Goal: Task Accomplishment & Management: Manage account settings

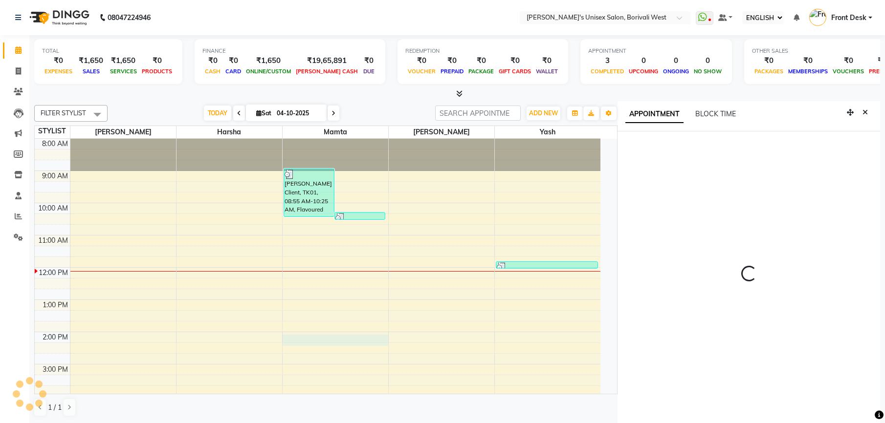
select select "ec"
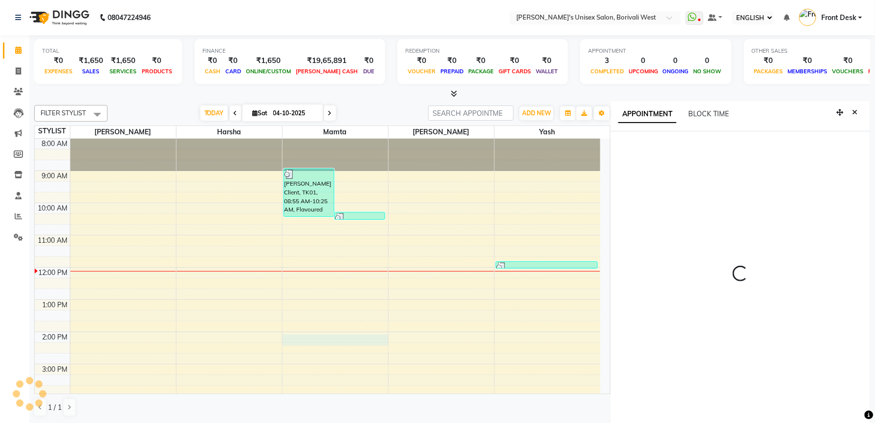
select select "20336"
select select "tentative"
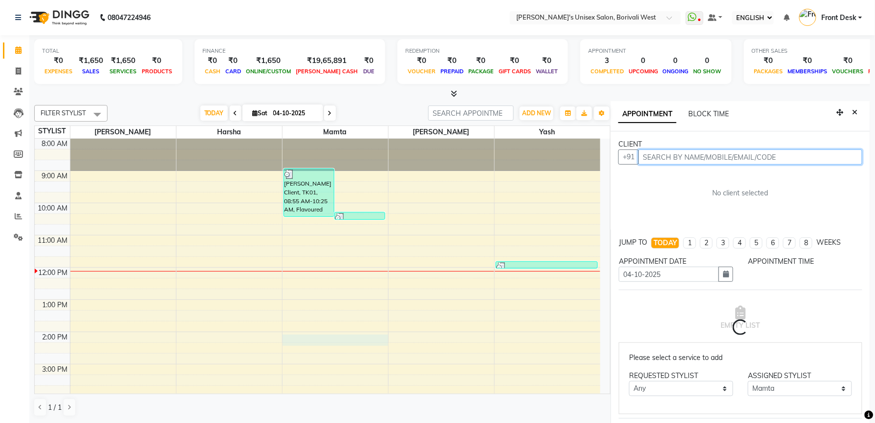
select select "840"
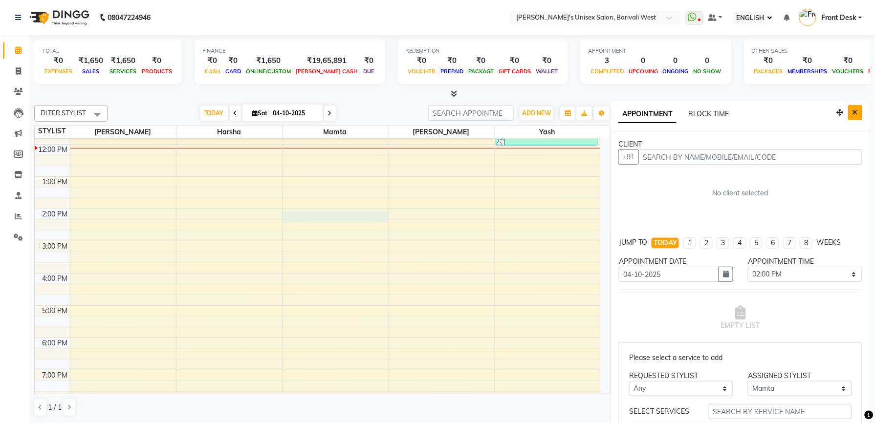
click at [852, 115] on icon "Close" at bounding box center [854, 112] width 5 height 7
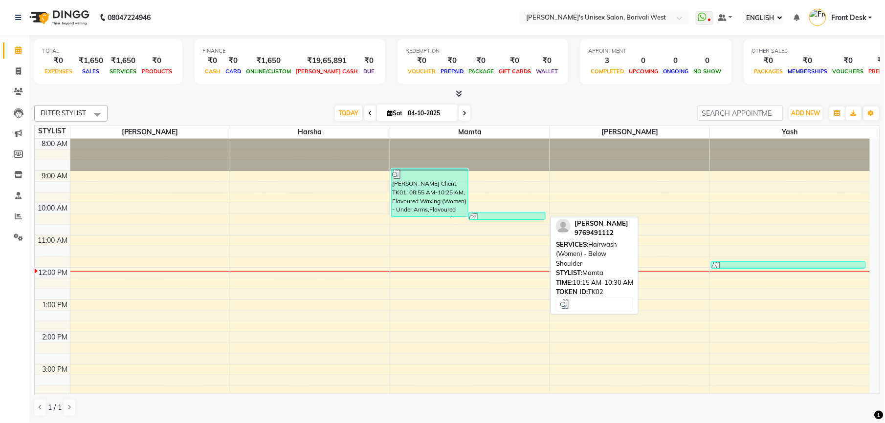
click at [526, 217] on div at bounding box center [506, 218] width 75 height 10
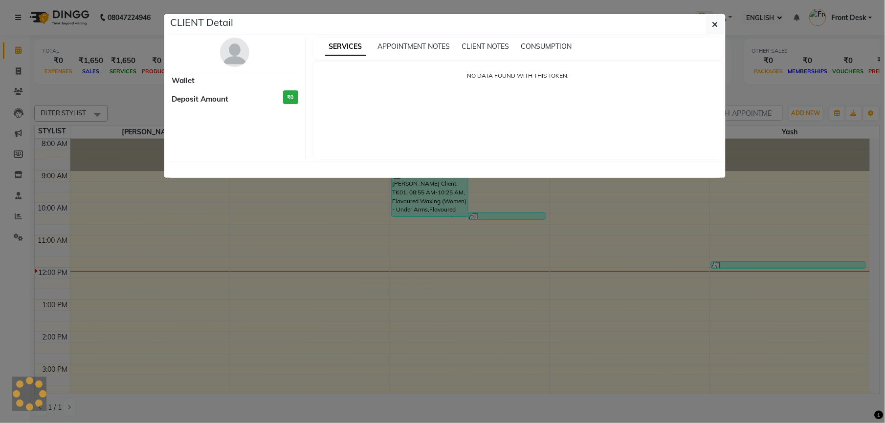
select select "3"
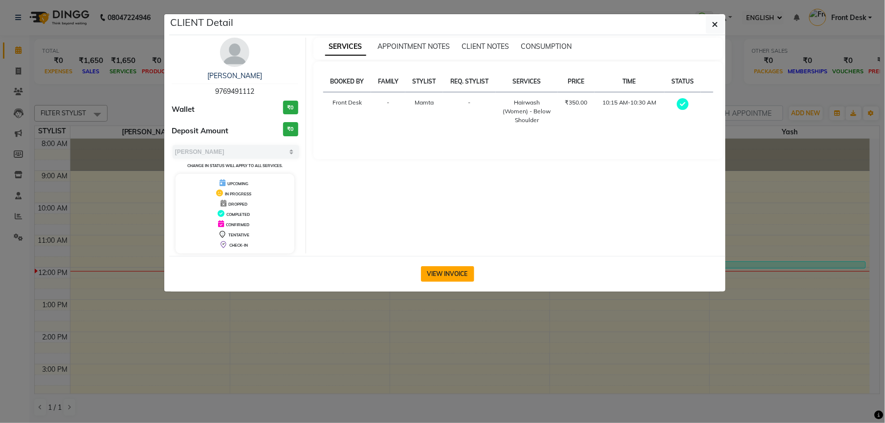
click at [458, 275] on button "VIEW INVOICE" at bounding box center [447, 274] width 53 height 16
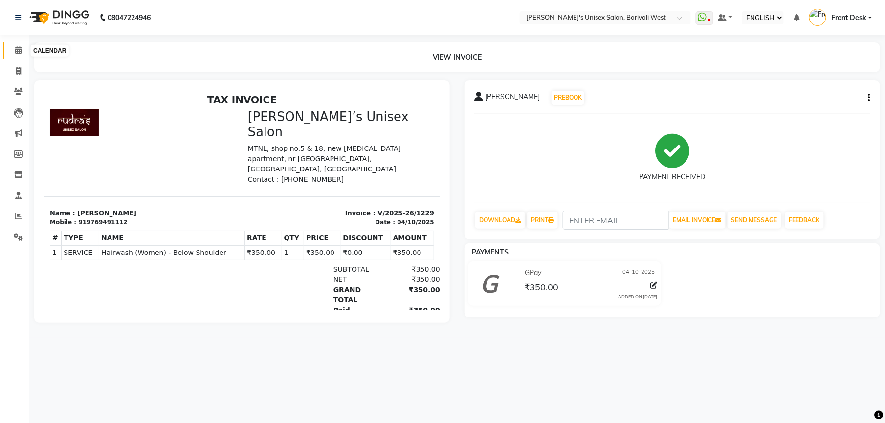
click at [20, 49] on icon at bounding box center [18, 49] width 6 height 7
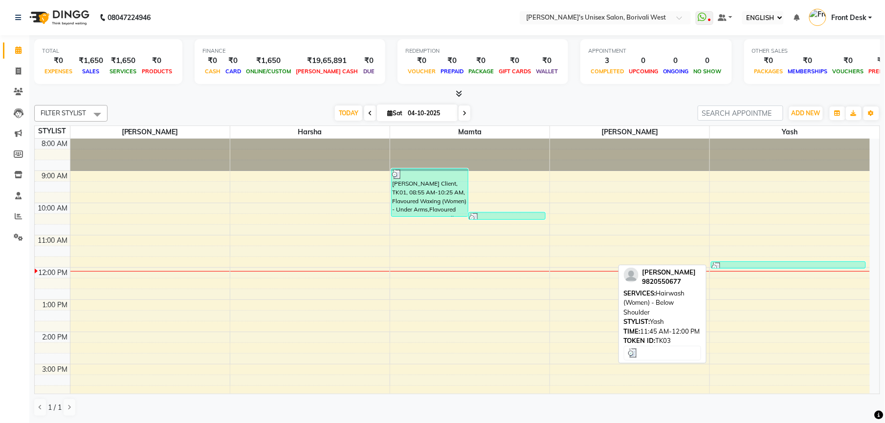
click at [784, 266] on div at bounding box center [788, 267] width 153 height 10
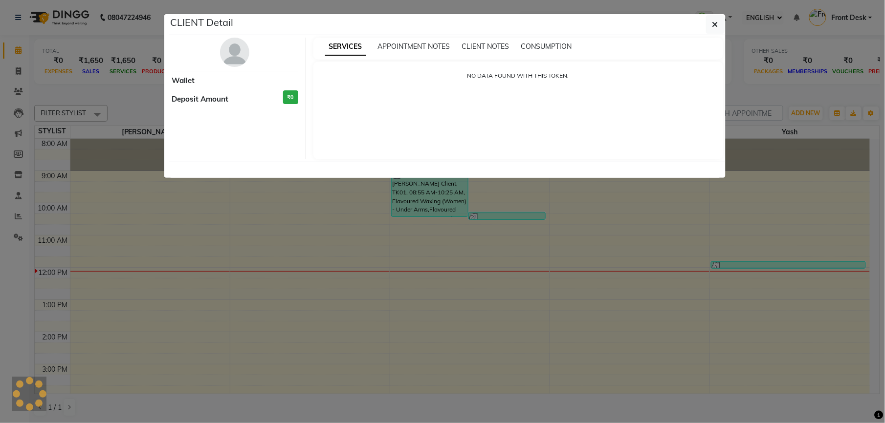
select select "3"
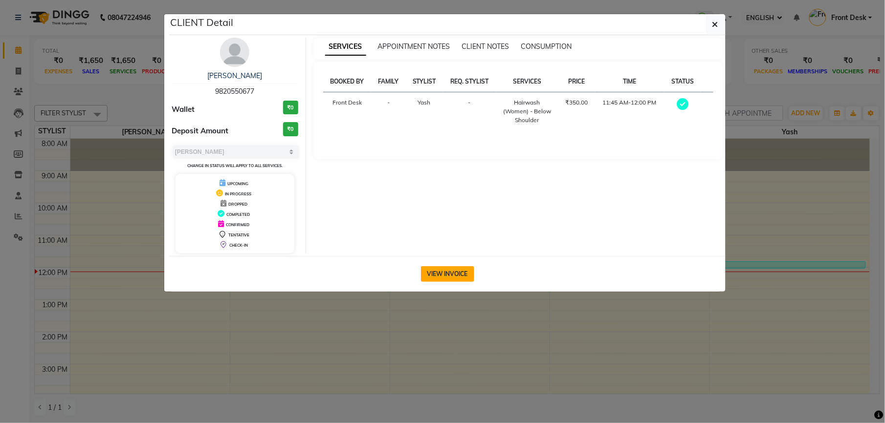
click at [457, 277] on button "VIEW INVOICE" at bounding box center [447, 274] width 53 height 16
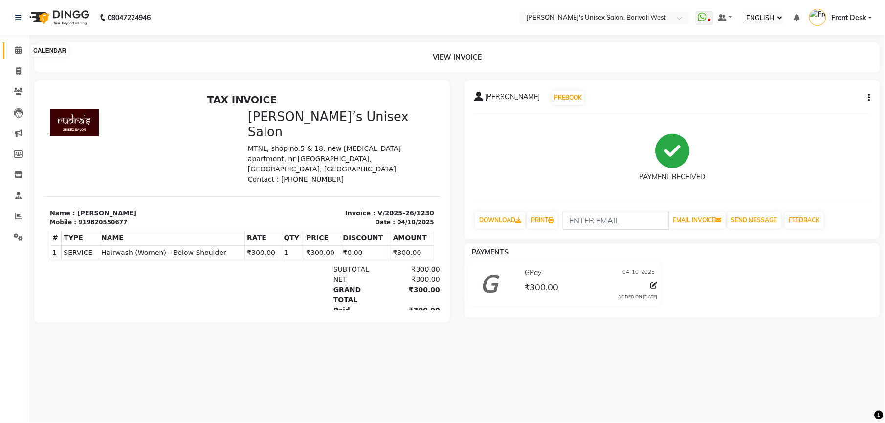
click at [10, 47] on span at bounding box center [18, 50] width 17 height 11
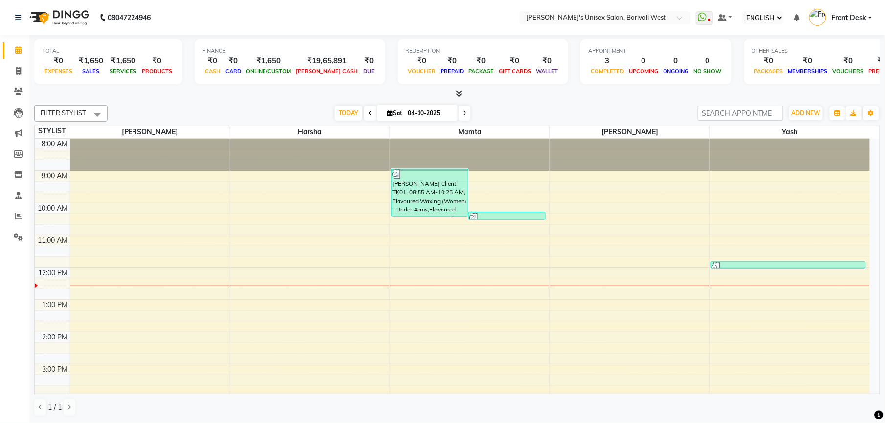
click at [468, 240] on div "8:00 AM 9:00 AM 10:00 AM 11:00 AM 12:00 PM 1:00 PM 2:00 PM 3:00 PM 4:00 PM 5:00…" at bounding box center [452, 380] width 835 height 483
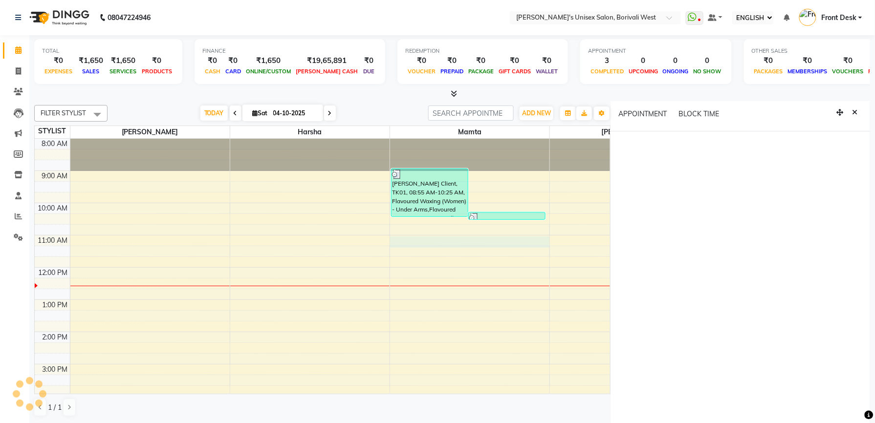
select select "660"
select select "tentative"
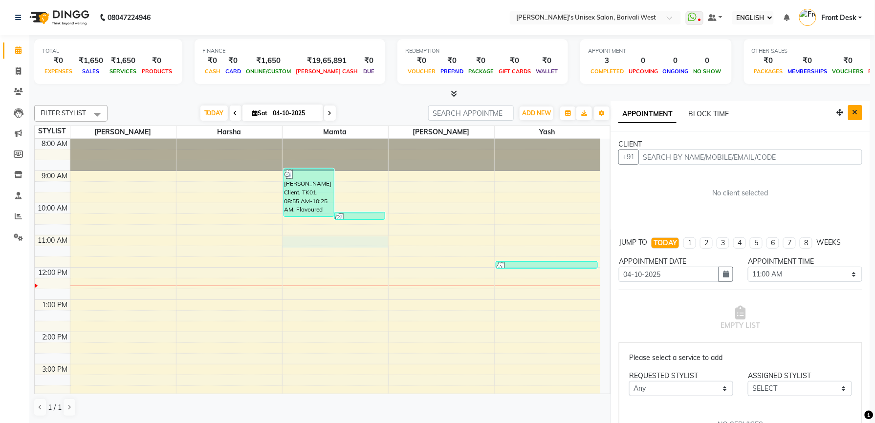
click at [848, 116] on button "Close" at bounding box center [855, 112] width 14 height 15
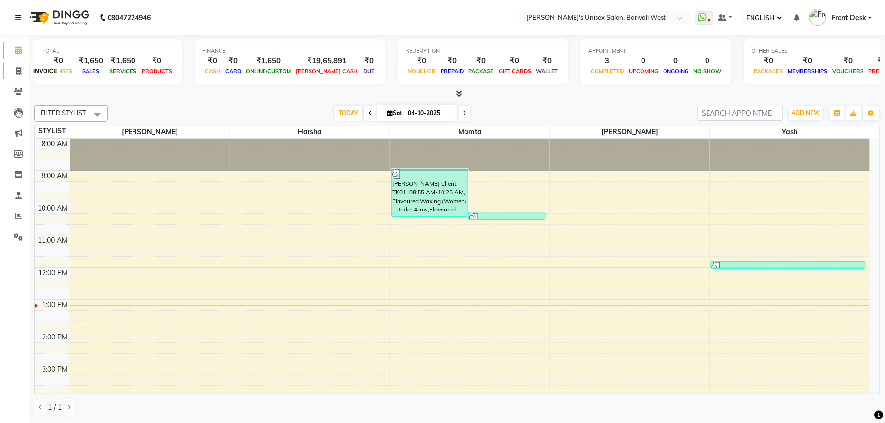
click at [14, 66] on span at bounding box center [18, 71] width 17 height 11
select select "service"
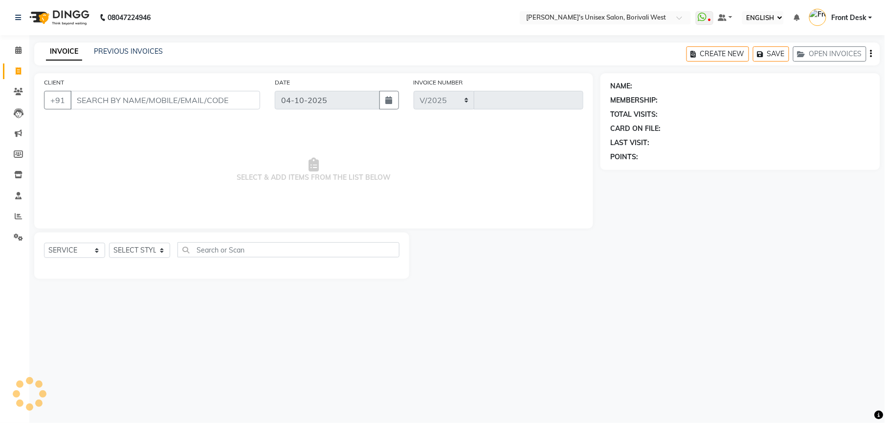
select select "4025"
type input "1231"
click at [157, 249] on select "SELECT STYLIST Front Desk [PERSON_NAME] Mamta [PERSON_NAME] Yash" at bounding box center [139, 250] width 61 height 15
select select "20338"
click at [109, 243] on select "SELECT STYLIST Front Desk [PERSON_NAME] Mamta [PERSON_NAME] Yash" at bounding box center [139, 250] width 61 height 15
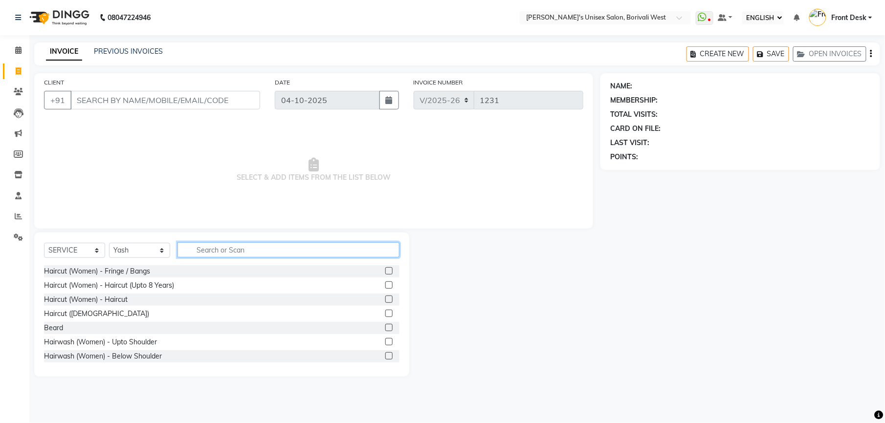
click at [247, 250] on input "text" at bounding box center [288, 249] width 222 height 15
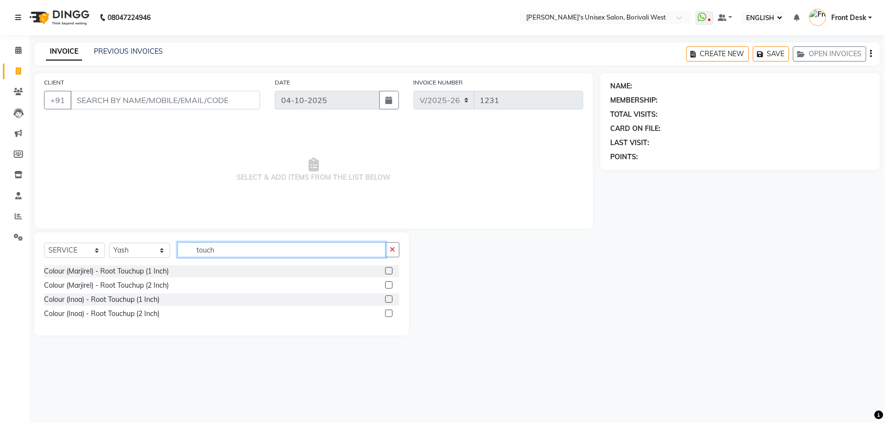
type input "touch"
click at [386, 271] on label at bounding box center [388, 270] width 7 height 7
click at [386, 271] on input "checkbox" at bounding box center [388, 271] width 6 height 6
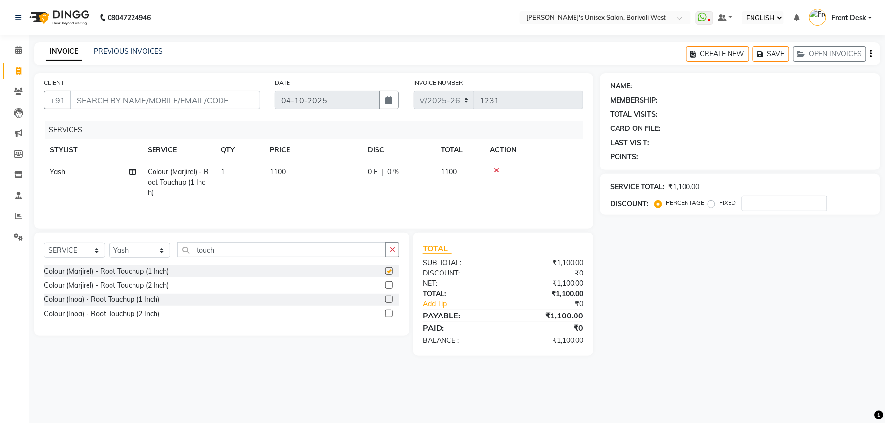
checkbox input "false"
click at [159, 249] on select "SELECT STYLIST Front Desk [PERSON_NAME] Mamta [PERSON_NAME] Yash" at bounding box center [139, 250] width 61 height 15
select select "25222"
click at [109, 245] on select "SELECT STYLIST Front Desk [PERSON_NAME] Mamta [PERSON_NAME] Yash" at bounding box center [139, 250] width 61 height 15
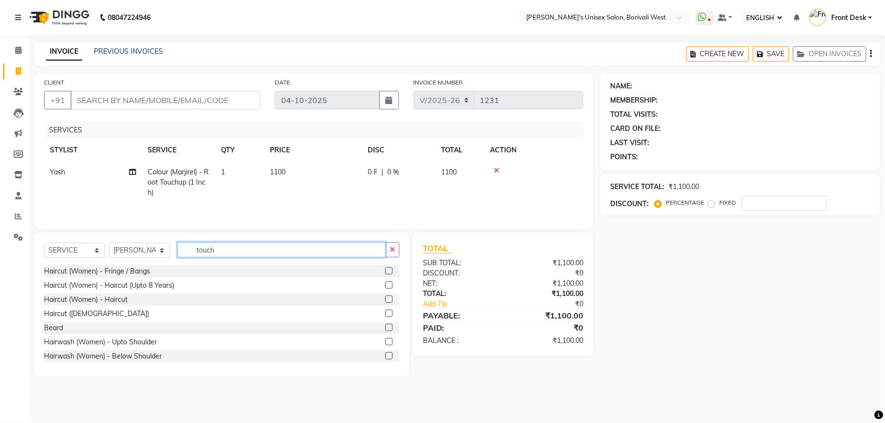
click at [216, 253] on input "touch" at bounding box center [281, 249] width 208 height 15
type input "t"
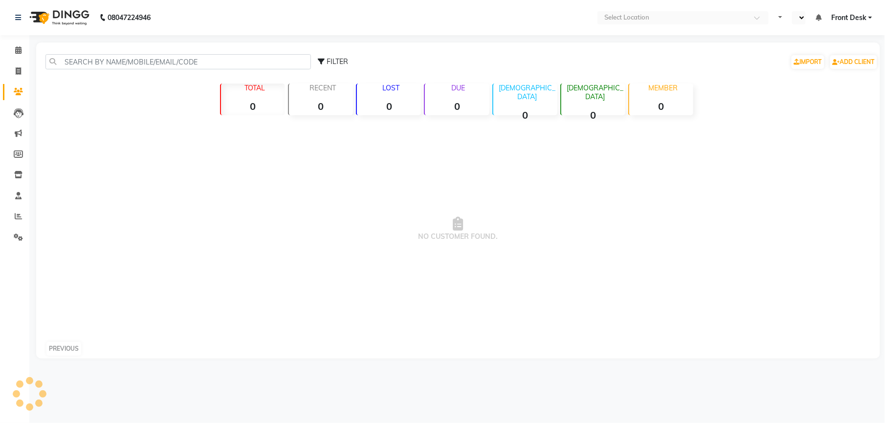
select select "ec"
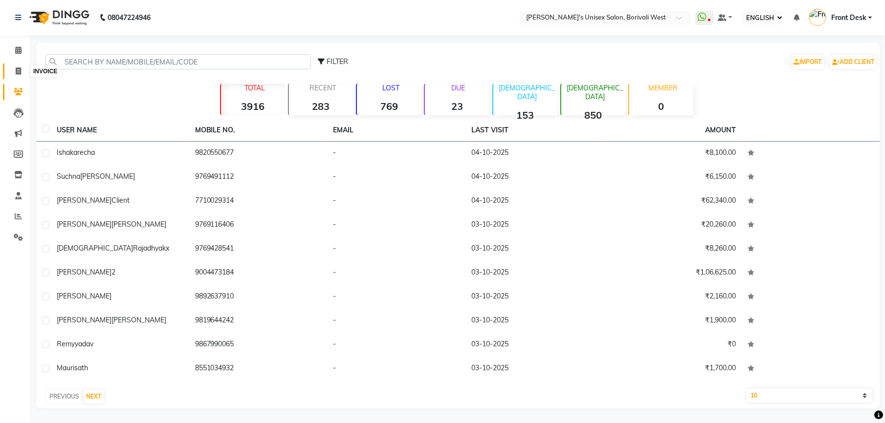
click at [18, 70] on icon at bounding box center [18, 70] width 5 height 7
select select "service"
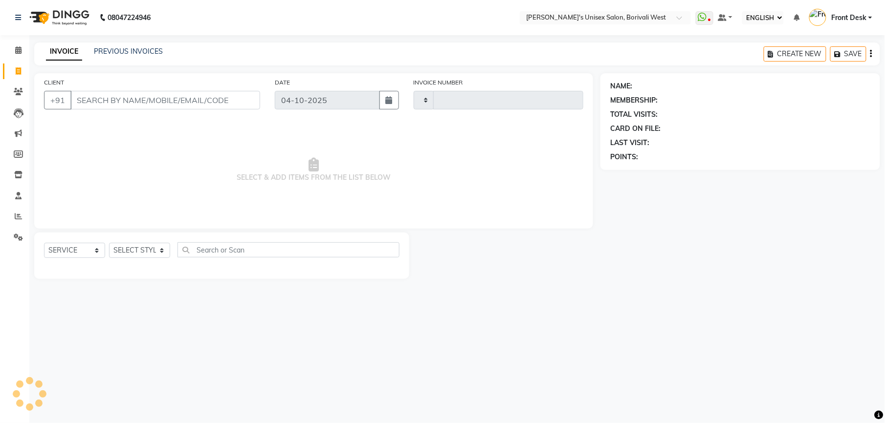
type input "1231"
select select "4025"
click at [18, 49] on icon at bounding box center [18, 49] width 6 height 7
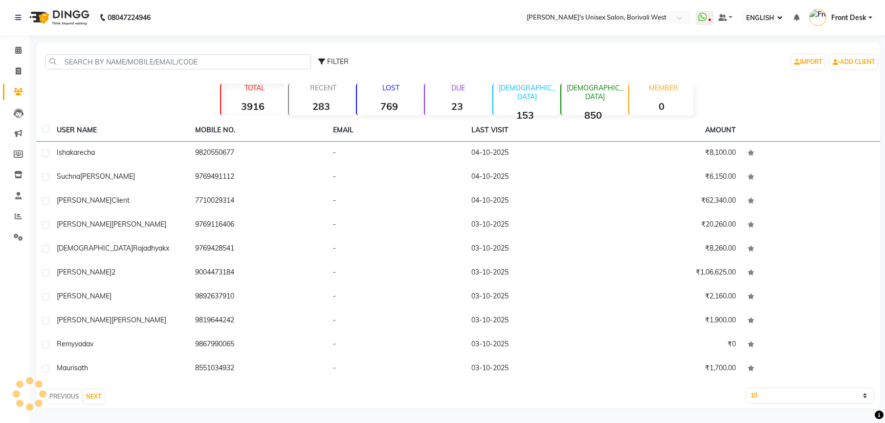
select select "ec"
click at [18, 49] on icon at bounding box center [18, 49] width 6 height 7
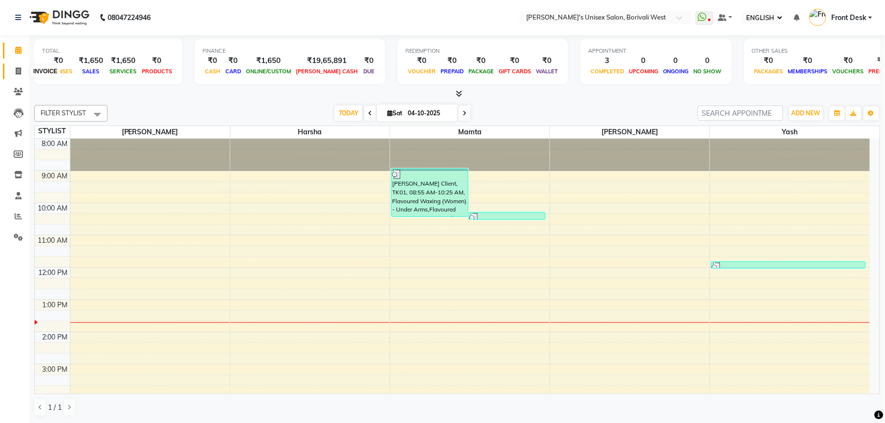
click at [20, 68] on icon at bounding box center [18, 70] width 5 height 7
select select "service"
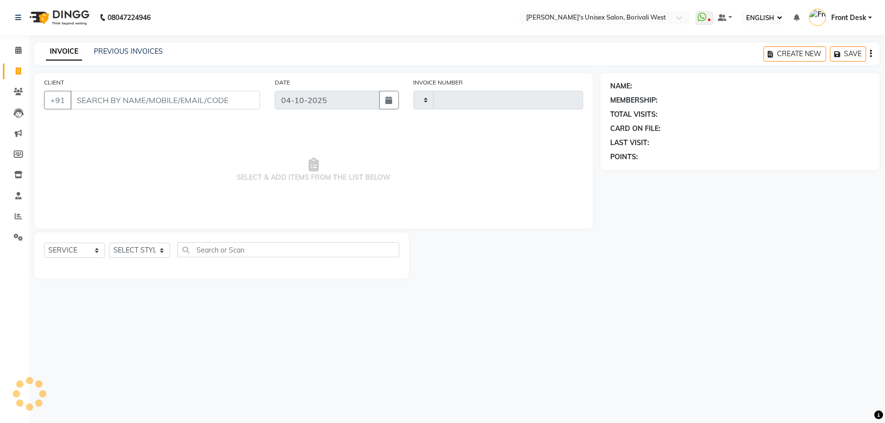
type input "1231"
select select "4025"
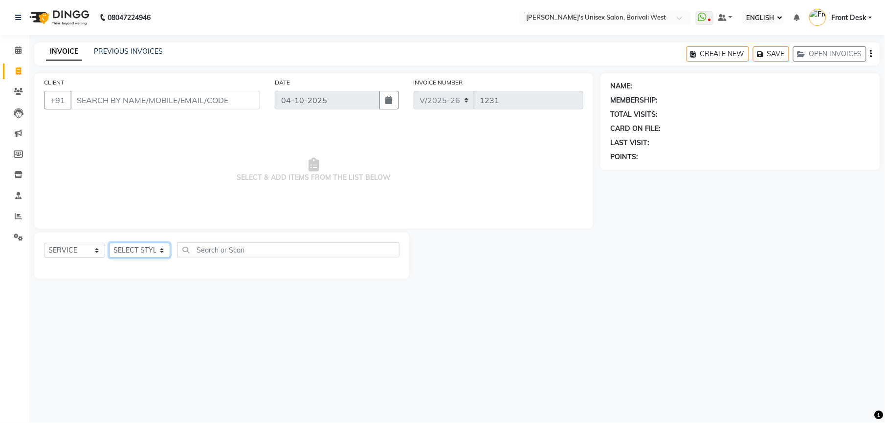
click at [154, 251] on select "SELECT STYLIST Front Desk [PERSON_NAME] Mamta [PERSON_NAME] Yash" at bounding box center [139, 250] width 61 height 15
select select "20334"
click at [109, 243] on select "SELECT STYLIST Front Desk [PERSON_NAME] Mamta [PERSON_NAME] Yash" at bounding box center [139, 250] width 61 height 15
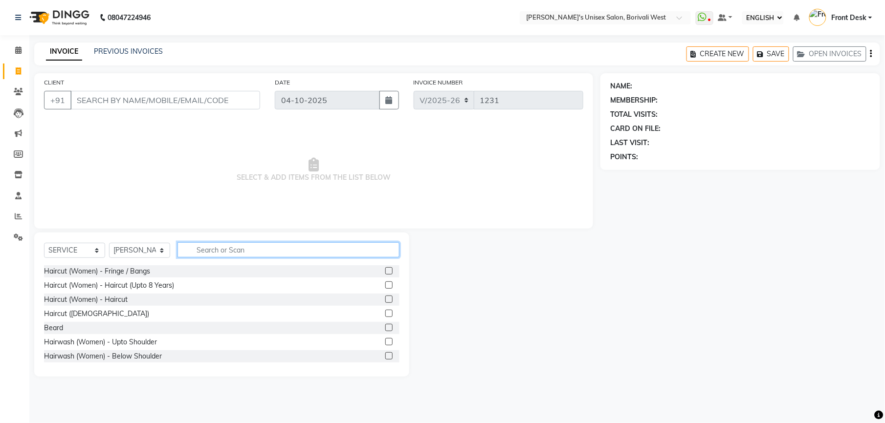
click at [222, 249] on input "text" at bounding box center [288, 249] width 222 height 15
type input "was"
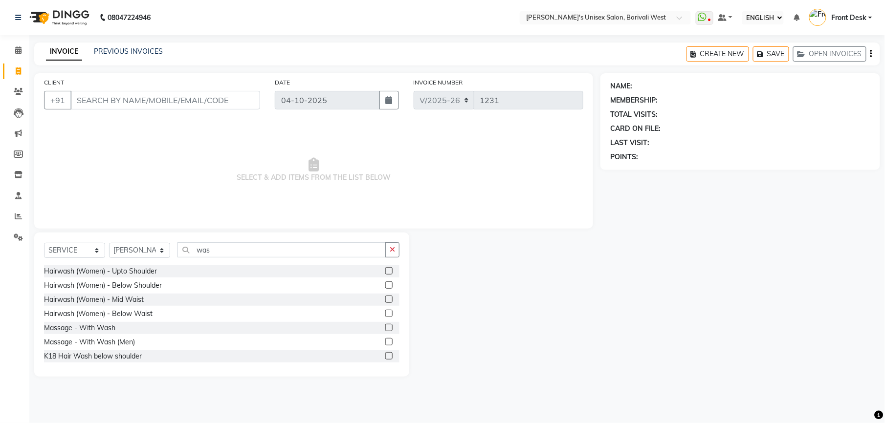
click at [385, 286] on label at bounding box center [388, 285] width 7 height 7
click at [385, 286] on input "checkbox" at bounding box center [388, 286] width 6 height 6
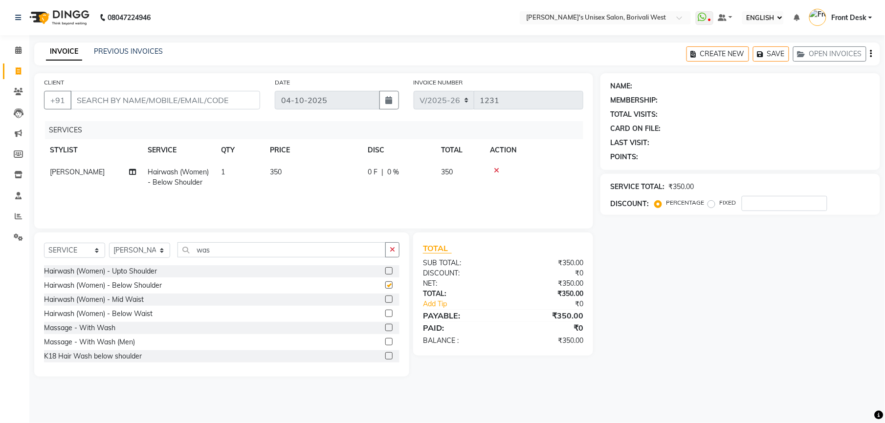
checkbox input "false"
click at [202, 102] on input "CLIENT" at bounding box center [165, 100] width 190 height 19
type input "9"
type input "0"
type input "9769800500"
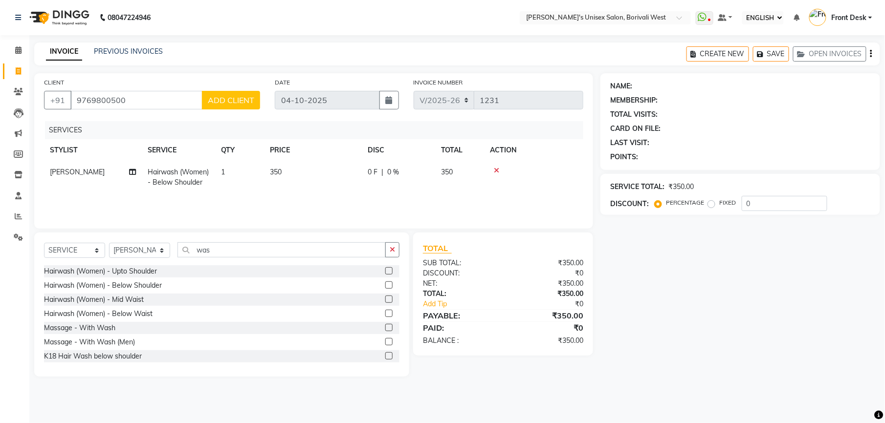
click at [225, 96] on span "ADD CLIENT" at bounding box center [231, 100] width 46 height 10
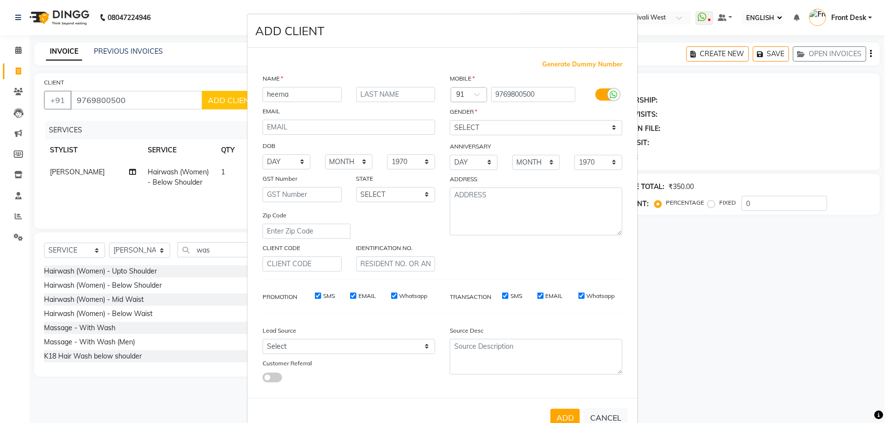
type input "heema"
click at [372, 96] on input "text" at bounding box center [395, 94] width 79 height 15
type input "t"
type input "T"
click at [538, 126] on select "SELECT MALE FEMALE OTHER PREFER NOT TO SAY" at bounding box center [536, 127] width 173 height 15
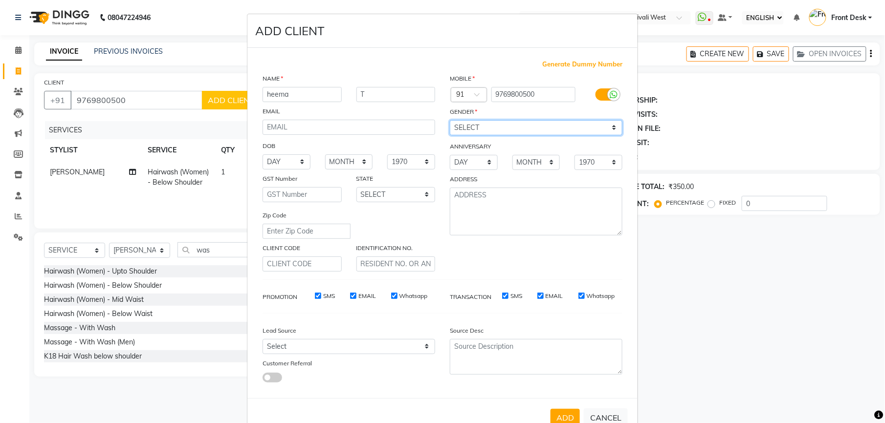
select select "female"
click at [450, 120] on select "SELECT MALE FEMALE OTHER PREFER NOT TO SAY" at bounding box center [536, 127] width 173 height 15
click at [564, 410] on button "ADD" at bounding box center [564, 418] width 29 height 18
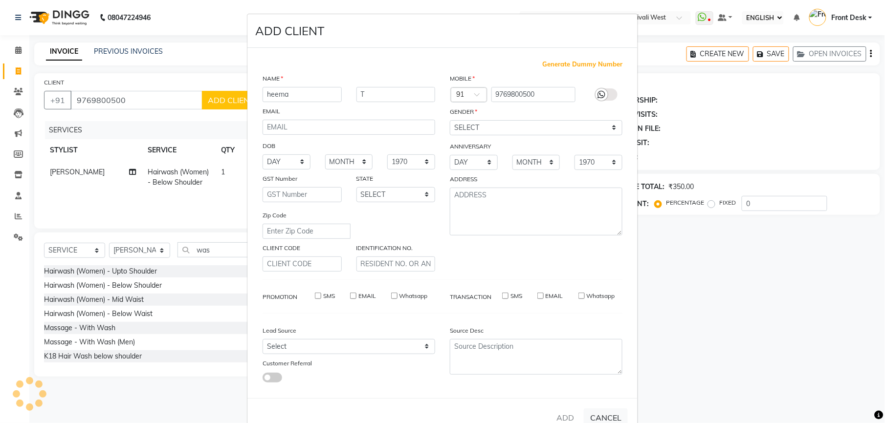
select select
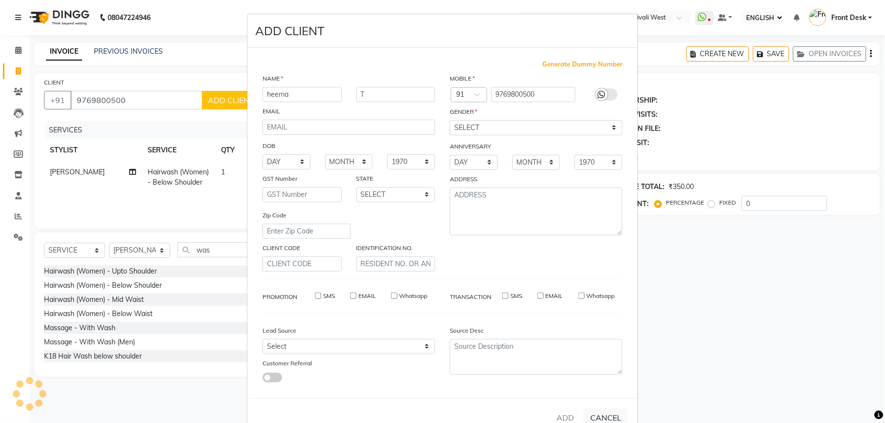
select select
checkbox input "false"
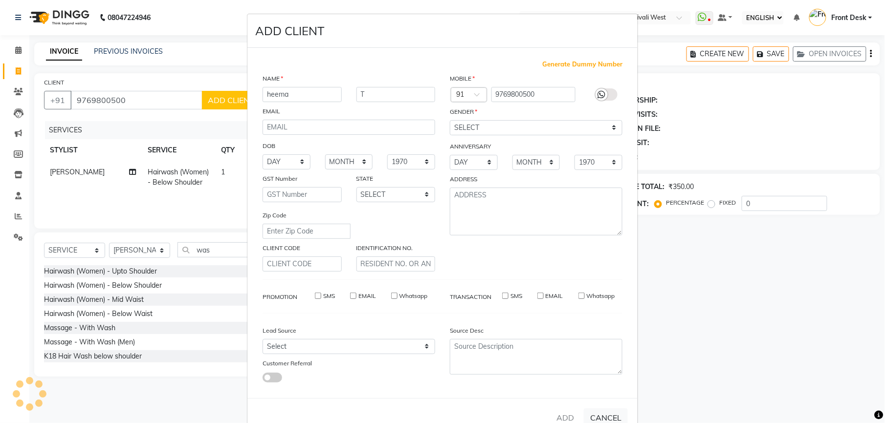
checkbox input "false"
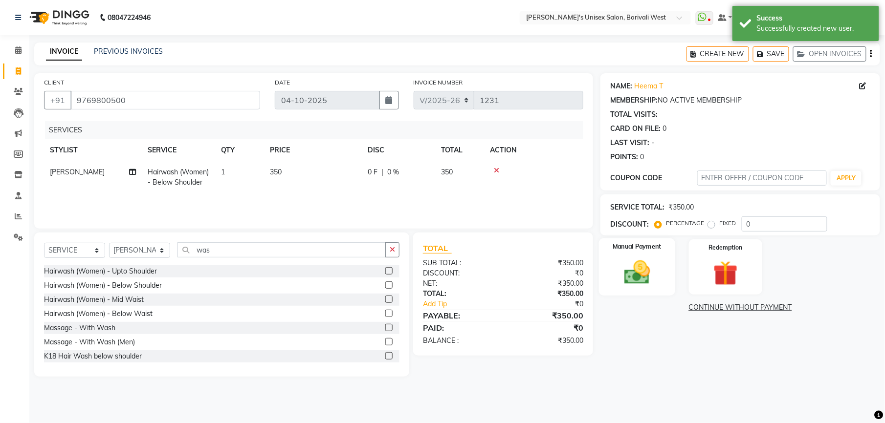
click at [634, 259] on img at bounding box center [637, 273] width 42 height 30
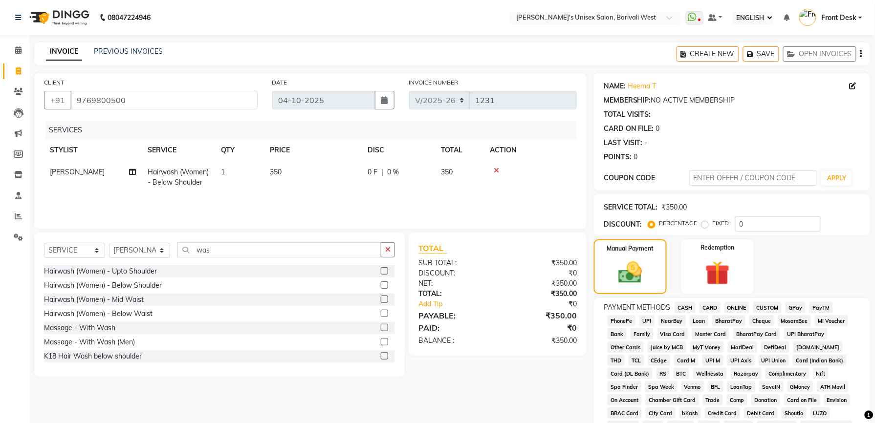
click at [795, 305] on span "GPay" at bounding box center [795, 307] width 20 height 11
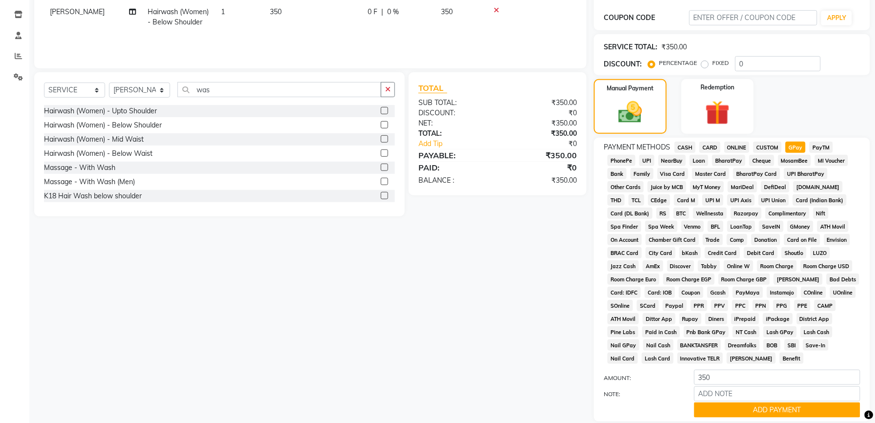
scroll to position [233, 0]
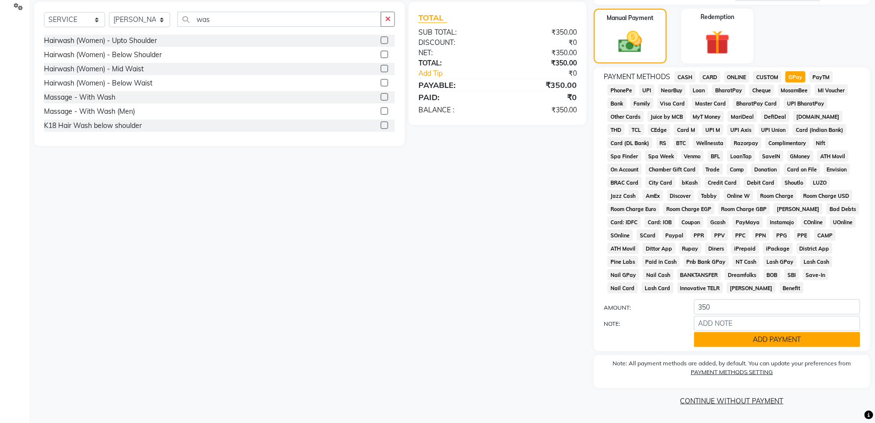
click at [773, 332] on button "ADD PAYMENT" at bounding box center [777, 339] width 166 height 15
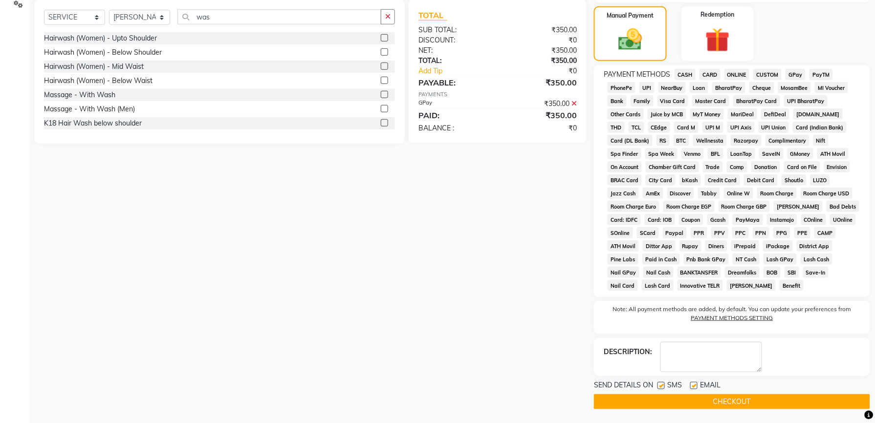
click at [747, 401] on button "CHECKOUT" at bounding box center [732, 401] width 276 height 15
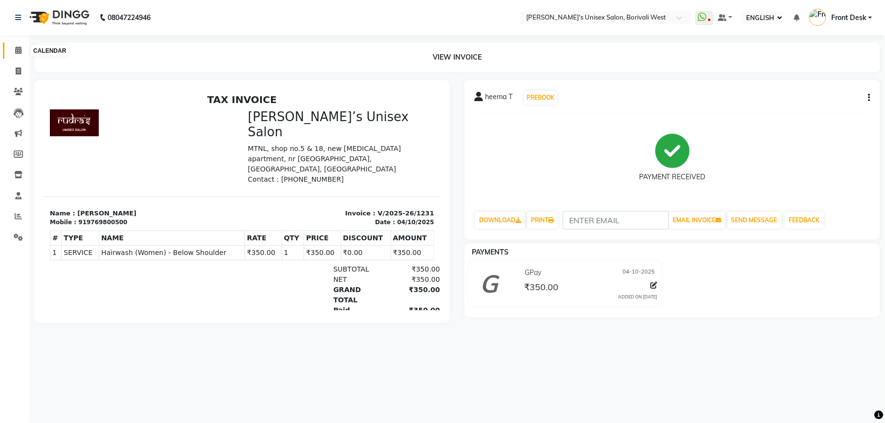
click at [20, 46] on icon at bounding box center [18, 49] width 6 height 7
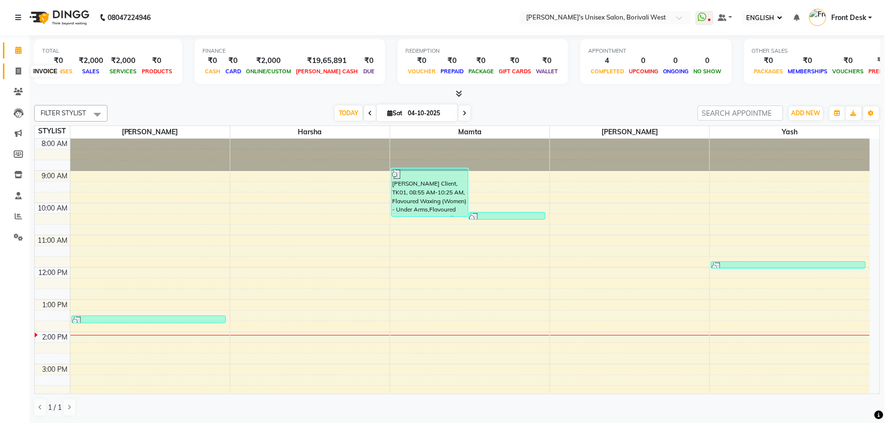
click at [17, 69] on icon at bounding box center [18, 70] width 5 height 7
select select "service"
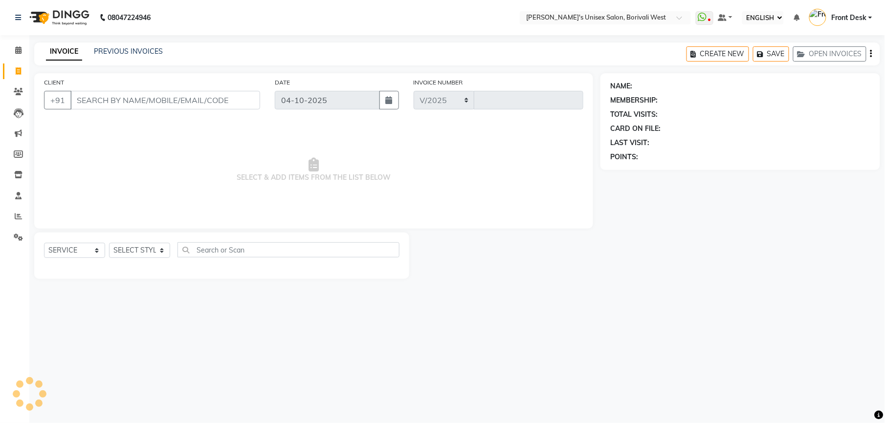
select select "4025"
type input "1232"
click at [161, 252] on select "SELECT STYLIST Front Desk [PERSON_NAME] Mamta [PERSON_NAME] Yash" at bounding box center [139, 250] width 61 height 15
select select "25222"
click at [109, 243] on select "SELECT STYLIST Front Desk [PERSON_NAME] Mamta [PERSON_NAME] Yash" at bounding box center [139, 250] width 61 height 15
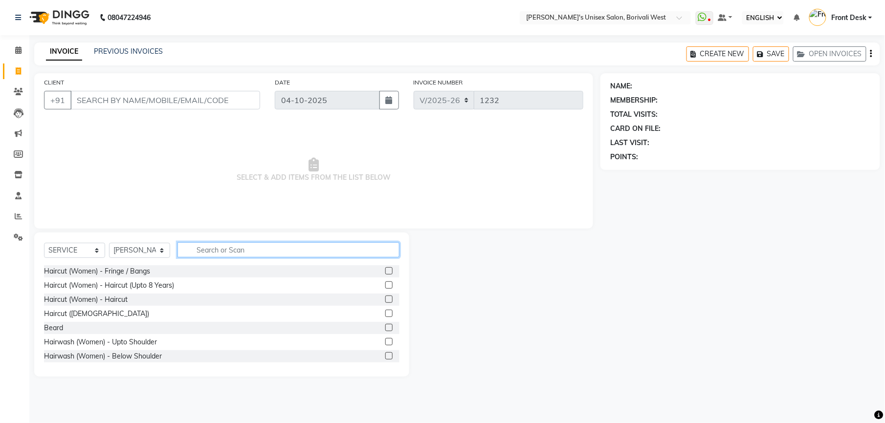
click at [220, 249] on input "text" at bounding box center [288, 249] width 222 height 15
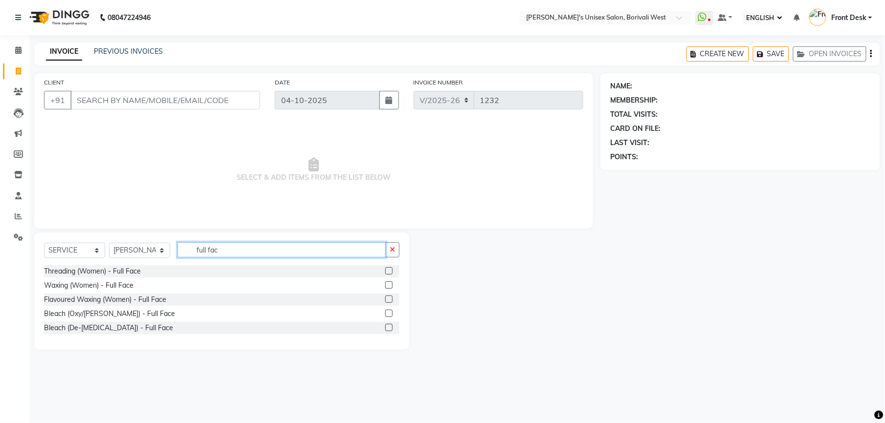
type input "full fac"
click at [390, 301] on label at bounding box center [388, 299] width 7 height 7
click at [390, 301] on input "checkbox" at bounding box center [388, 300] width 6 height 6
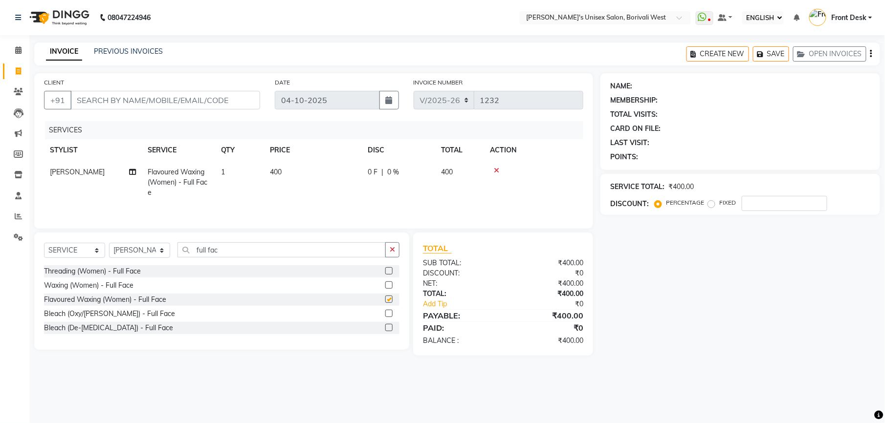
checkbox input "false"
click at [286, 175] on td "400" at bounding box center [313, 182] width 98 height 43
select select "25222"
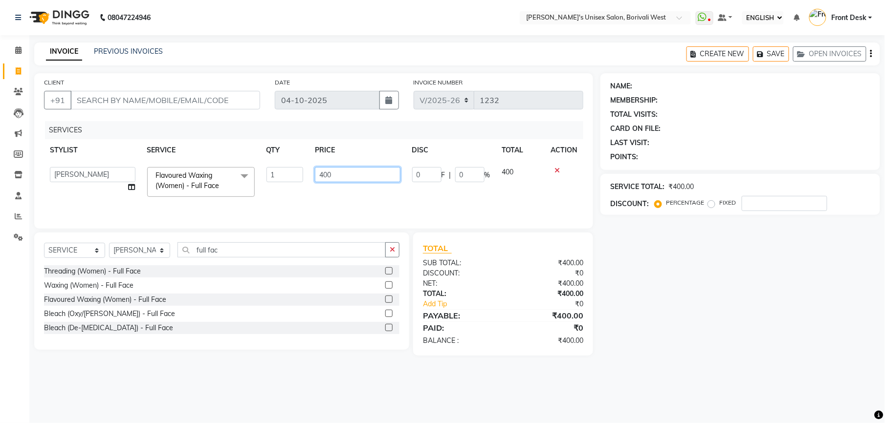
click at [339, 171] on input "400" at bounding box center [358, 174] width 86 height 15
type input "450"
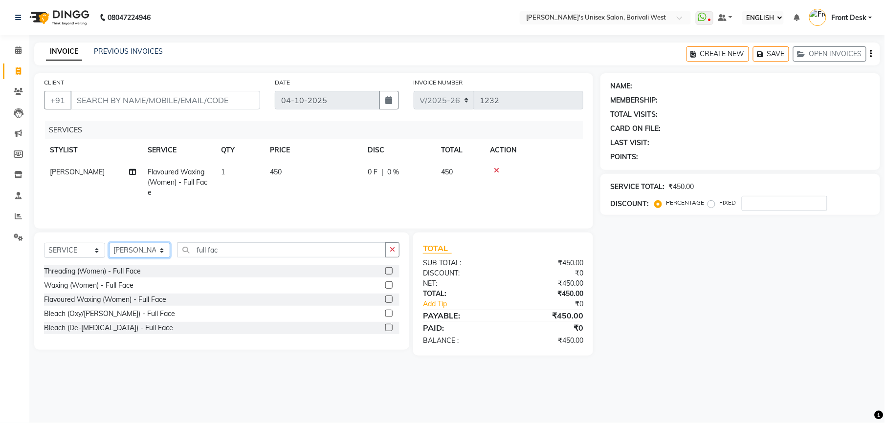
click at [158, 253] on select "SELECT STYLIST Front Desk Harsha Hemang Mamta Suchita Yash" at bounding box center [139, 250] width 61 height 15
select select "20338"
click at [109, 245] on select "SELECT STYLIST Front Desk Harsha Hemang Mamta Suchita Yash" at bounding box center [139, 250] width 61 height 15
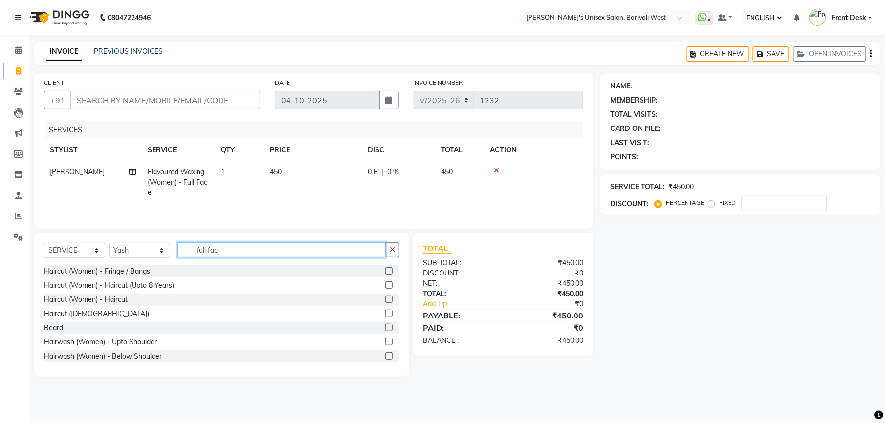
click at [268, 249] on input "full fac" at bounding box center [281, 249] width 208 height 15
type input "f"
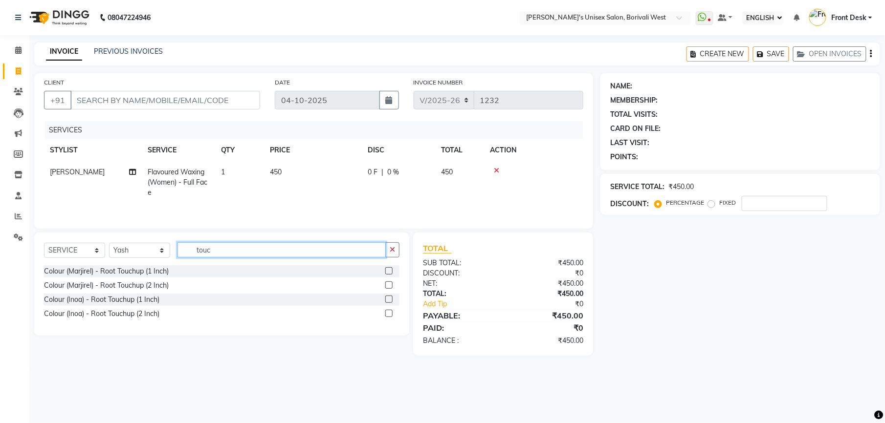
type input "touc"
click at [392, 273] on label at bounding box center [388, 270] width 7 height 7
click at [392, 273] on input "checkbox" at bounding box center [388, 271] width 6 height 6
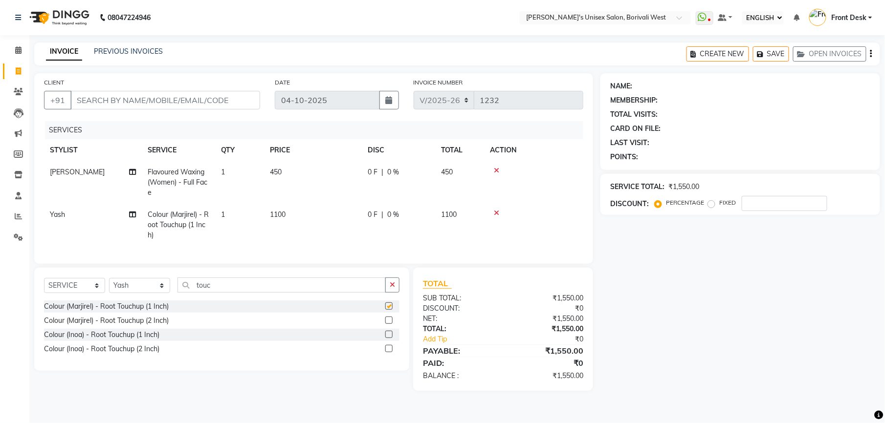
checkbox input "false"
click at [159, 293] on select "SELECT STYLIST Front Desk Harsha Hemang Mamta Suchita Yash" at bounding box center [139, 285] width 61 height 15
select select "20336"
click at [109, 288] on select "SELECT STYLIST Front Desk Harsha Hemang Mamta Suchita Yash" at bounding box center [139, 285] width 61 height 15
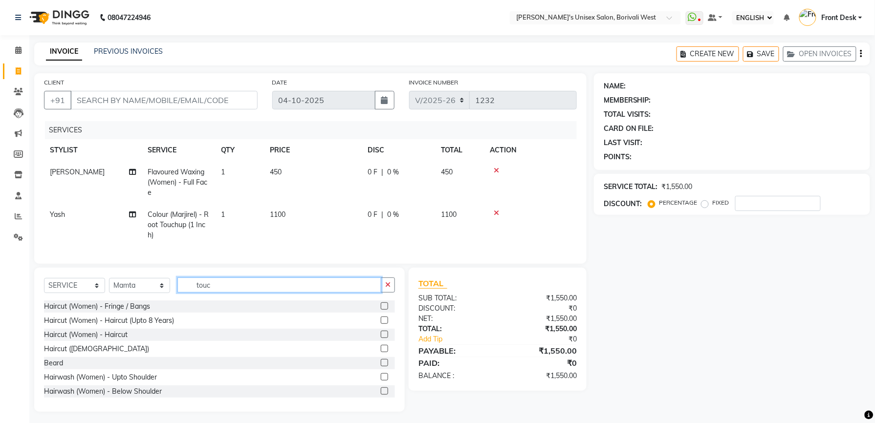
click at [240, 293] on input "touc" at bounding box center [279, 285] width 204 height 15
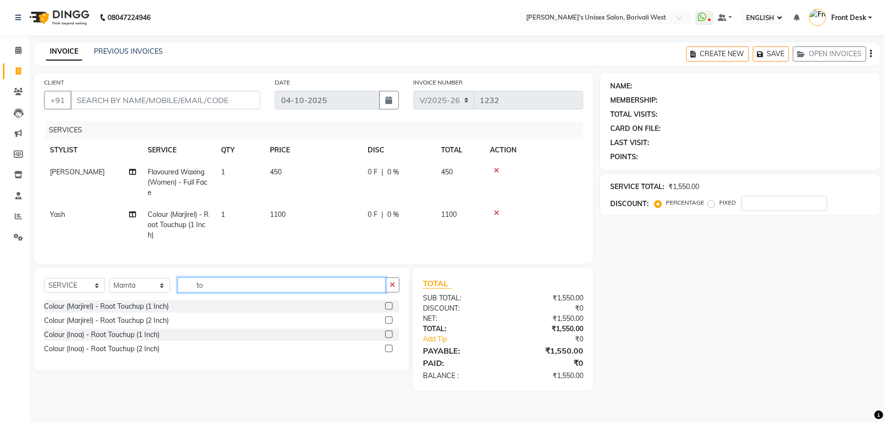
type input "t"
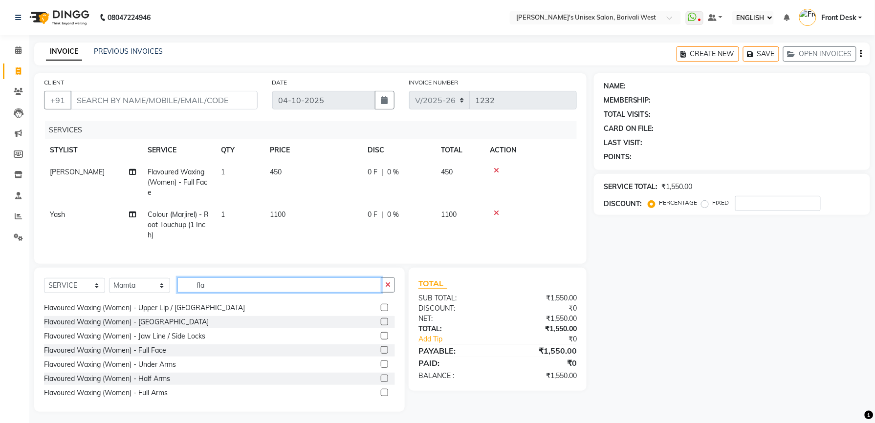
scroll to position [13, 0]
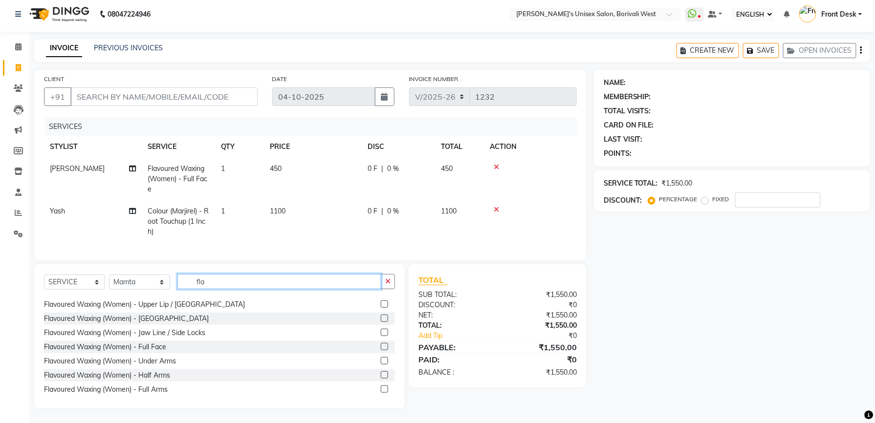
type input "fla"
click at [381, 360] on label at bounding box center [384, 360] width 7 height 7
click at [381, 360] on input "checkbox" at bounding box center [384, 361] width 6 height 6
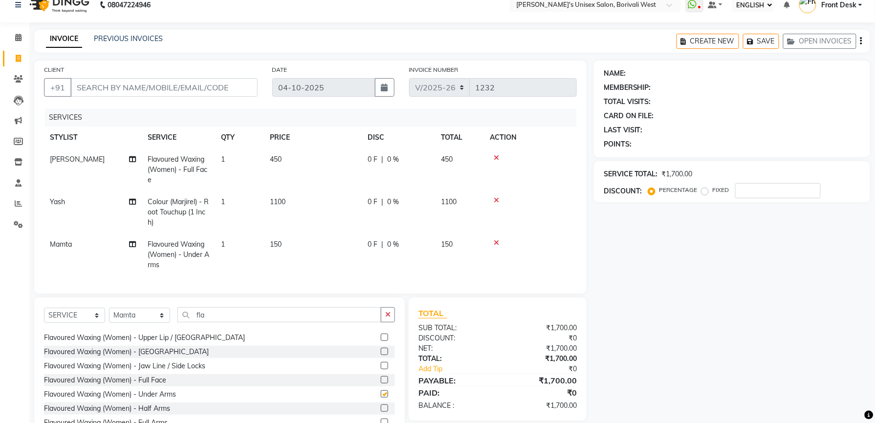
checkbox input "false"
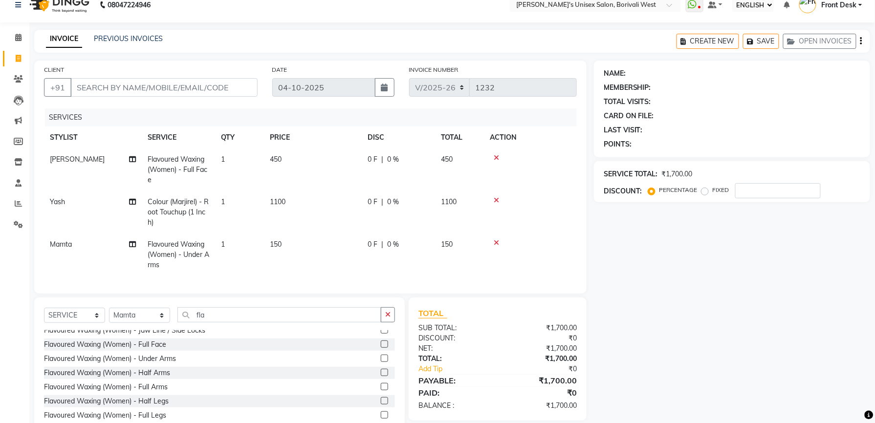
scroll to position [134, 0]
click at [381, 390] on label at bounding box center [384, 386] width 7 height 7
click at [381, 390] on input "checkbox" at bounding box center [384, 387] width 6 height 6
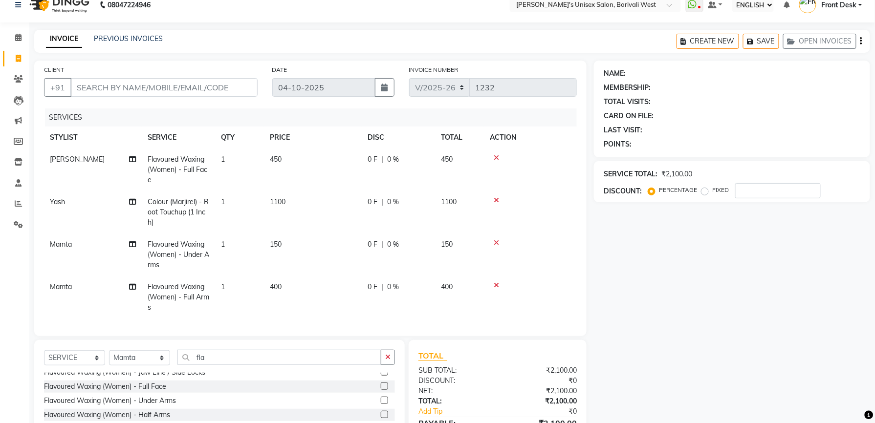
checkbox input "false"
click at [381, 405] on label at bounding box center [384, 400] width 7 height 7
click at [381, 405] on input "checkbox" at bounding box center [384, 401] width 6 height 6
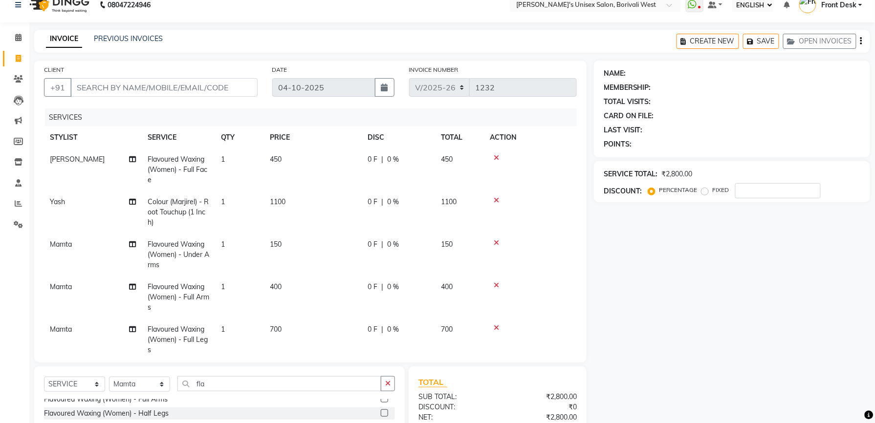
checkbox input "false"
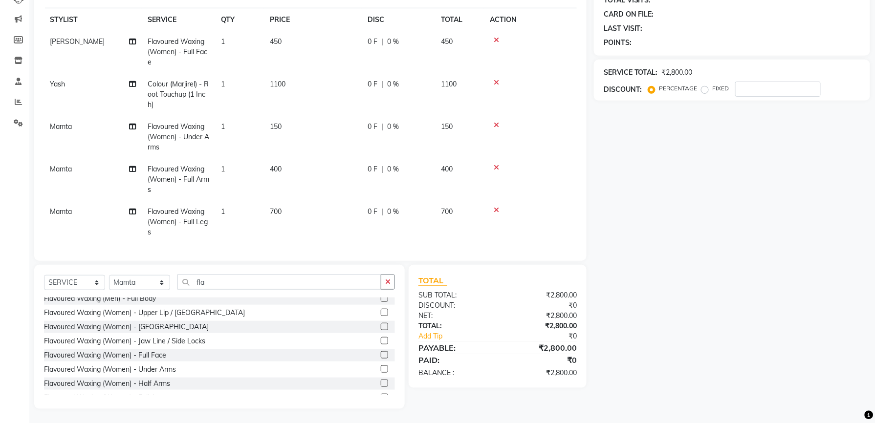
scroll to position [89, 0]
click at [381, 311] on label at bounding box center [384, 313] width 7 height 7
click at [381, 311] on input "checkbox" at bounding box center [384, 314] width 6 height 6
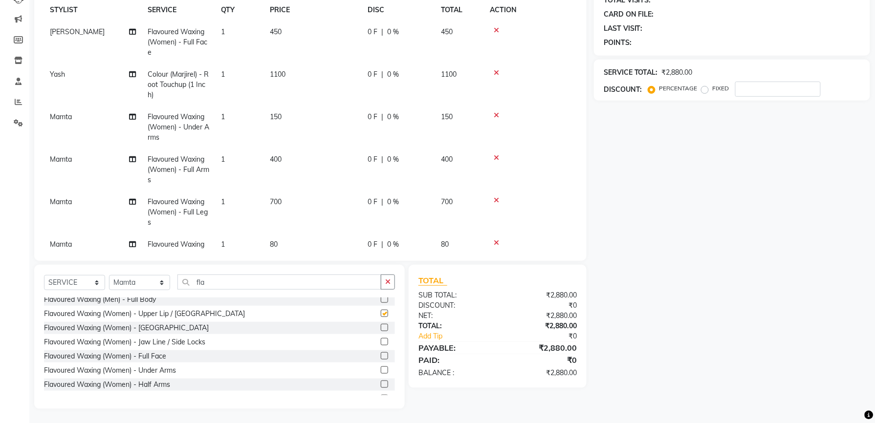
checkbox input "false"
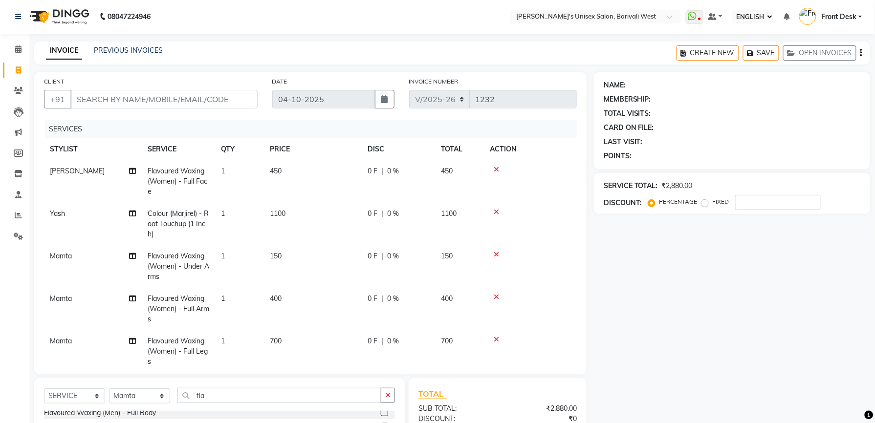
scroll to position [0, 0]
drag, startPoint x: 646, startPoint y: 151, endPoint x: 366, endPoint y: 12, distance: 313.0
click at [366, 12] on nav "08047224946 Select Location × Rudra's Unisex Salon, Borivali West WhatsApp Stat…" at bounding box center [437, 17] width 875 height 35
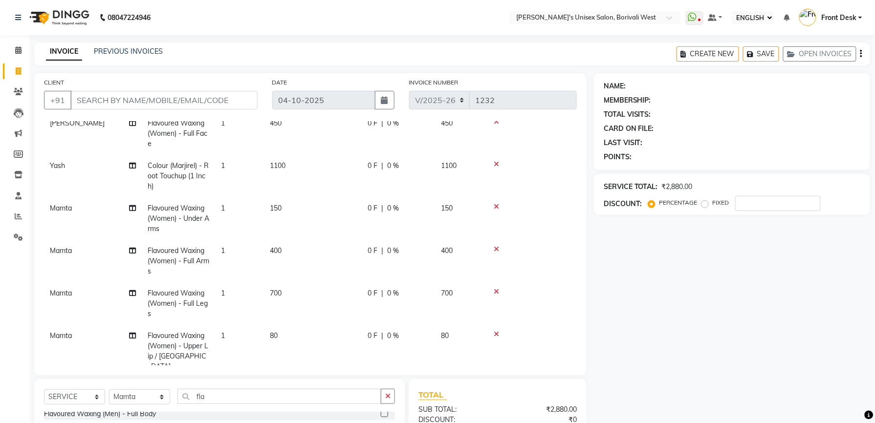
scroll to position [67, 0]
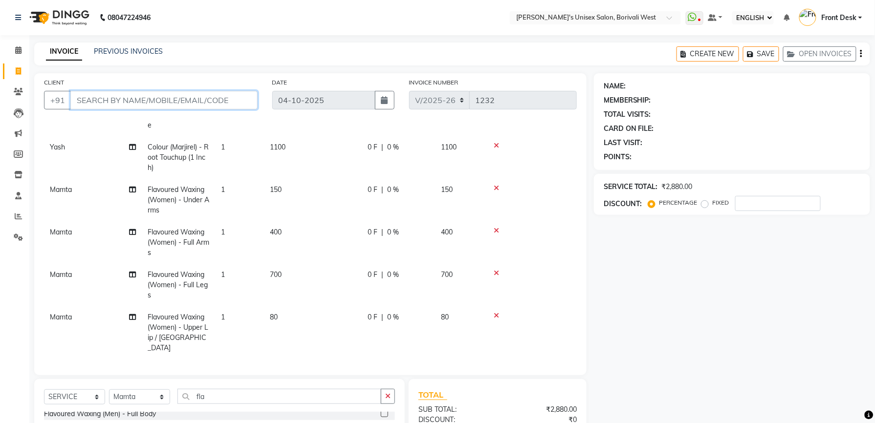
click at [221, 97] on input "CLIENT" at bounding box center [163, 100] width 187 height 19
type input "t"
type input "0"
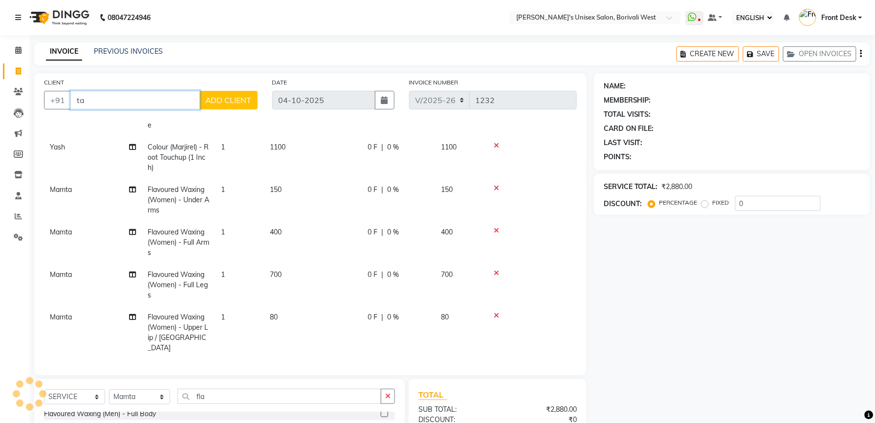
type input "t"
click at [171, 92] on input "9322330337" at bounding box center [135, 100] width 130 height 19
type input "9"
click at [100, 102] on input "tammana" at bounding box center [135, 100] width 130 height 19
click at [98, 101] on input "tammana" at bounding box center [135, 100] width 130 height 19
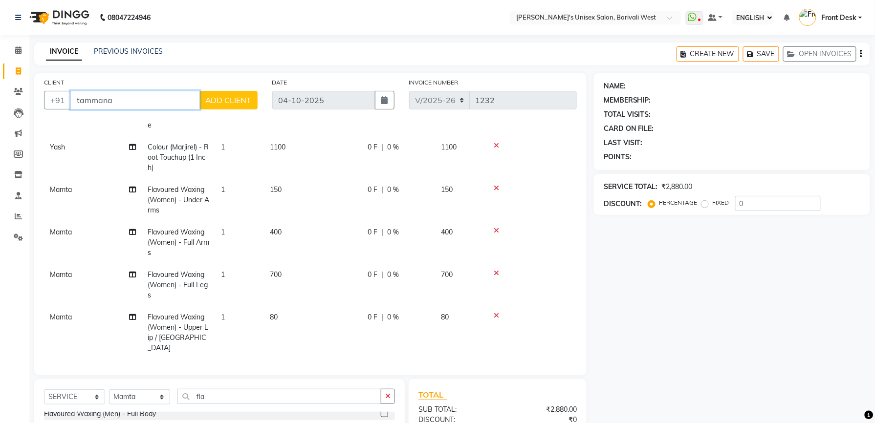
click at [98, 101] on input "tammana" at bounding box center [135, 100] width 130 height 19
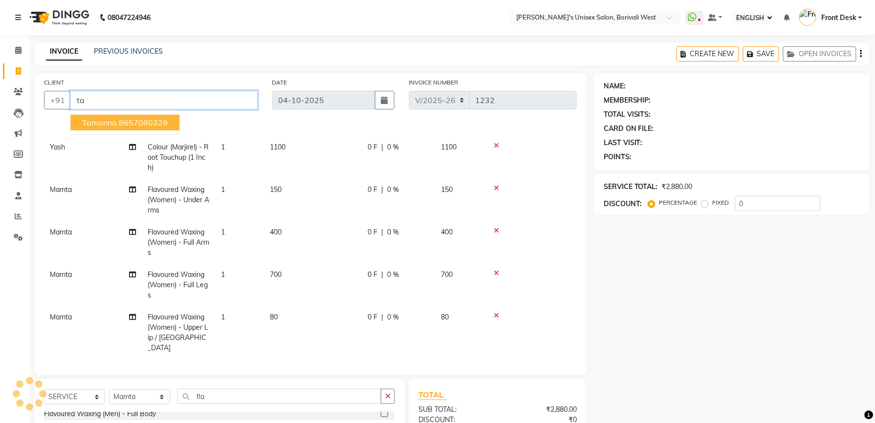
type input "t"
type input "k"
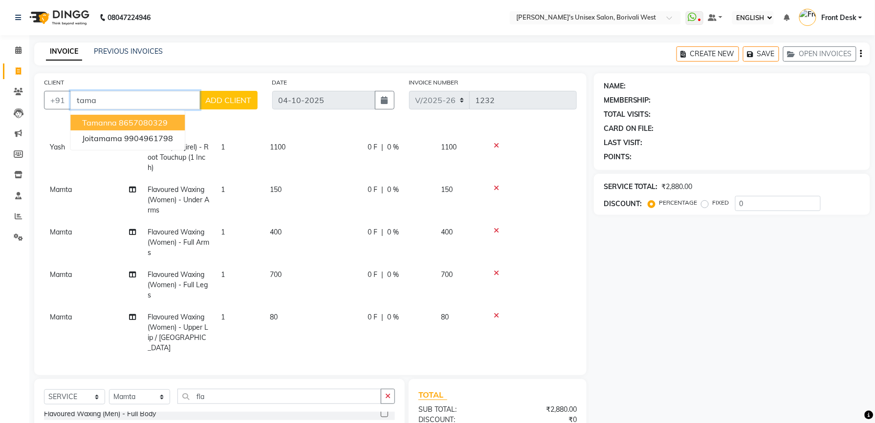
click at [112, 118] on span "tamanna" at bounding box center [99, 123] width 35 height 10
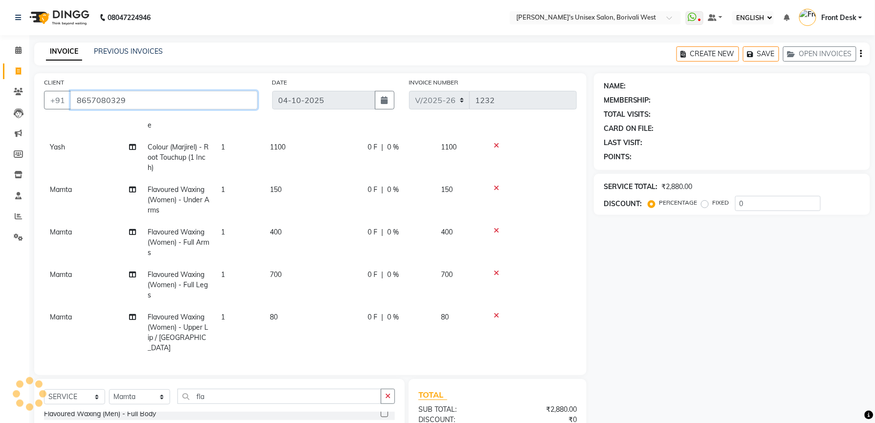
type input "8657080329"
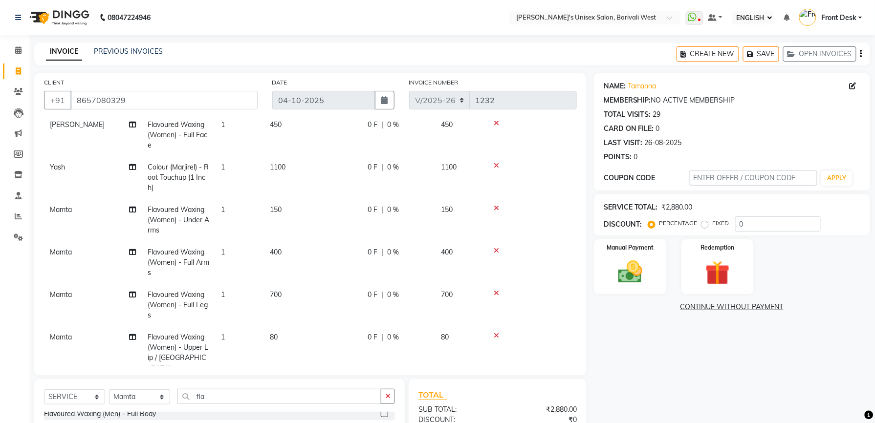
scroll to position [68, 0]
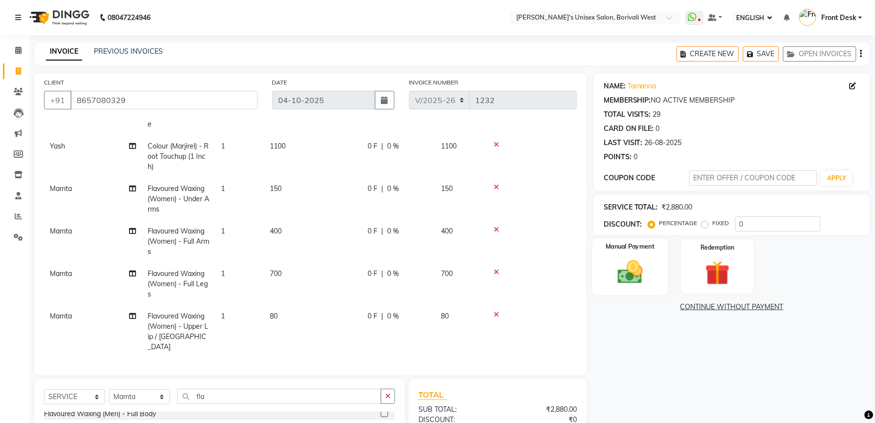
click at [633, 272] on img at bounding box center [631, 272] width 42 height 29
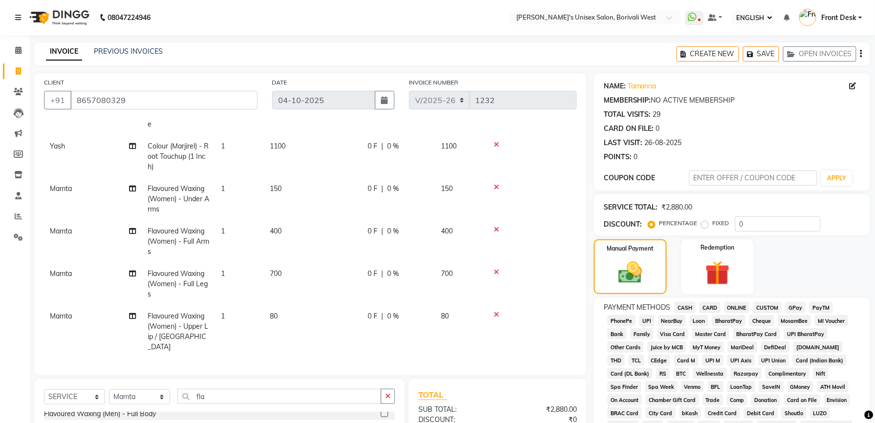
click at [687, 304] on span "CASH" at bounding box center [685, 307] width 21 height 11
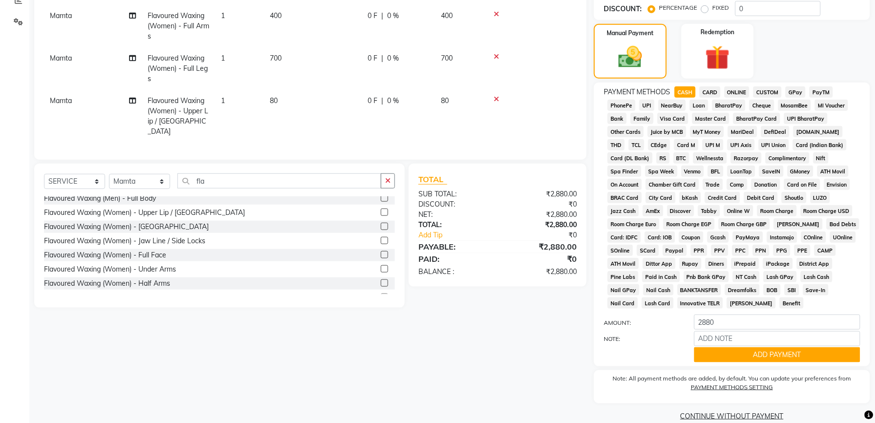
scroll to position [233, 0]
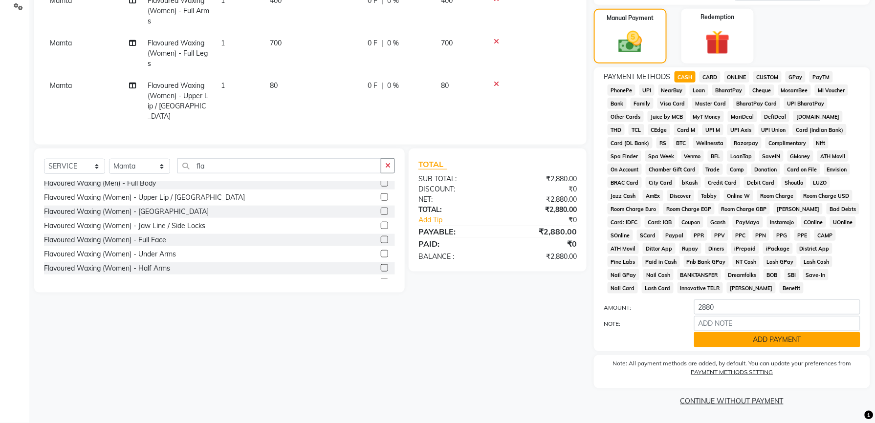
click at [787, 335] on button "ADD PAYMENT" at bounding box center [777, 339] width 166 height 15
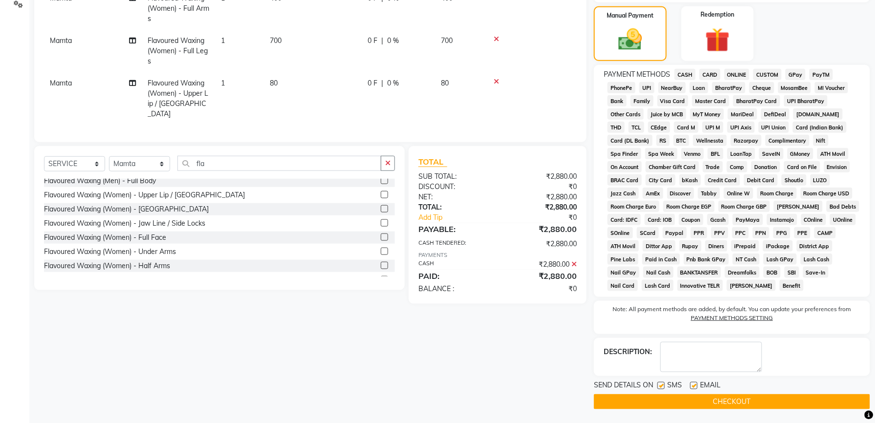
click at [753, 405] on button "CHECKOUT" at bounding box center [732, 401] width 276 height 15
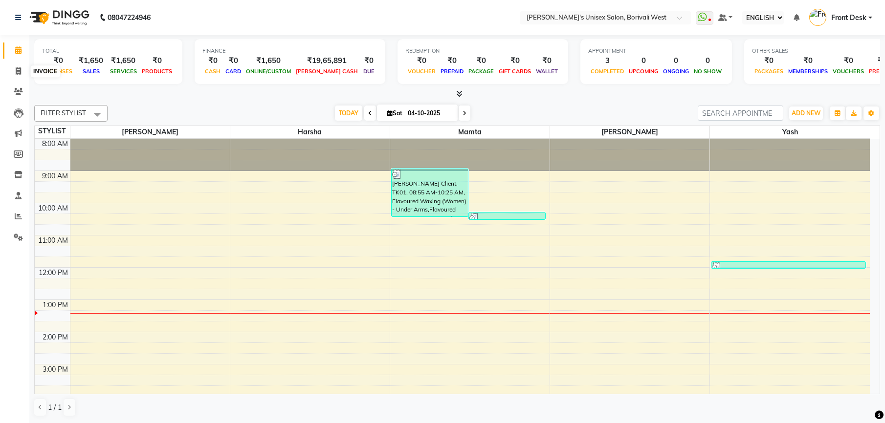
select select "ec"
drag, startPoint x: 0, startPoint y: 0, endPoint x: 16, endPoint y: 72, distance: 74.1
click at [16, 72] on icon at bounding box center [18, 70] width 5 height 7
select select "service"
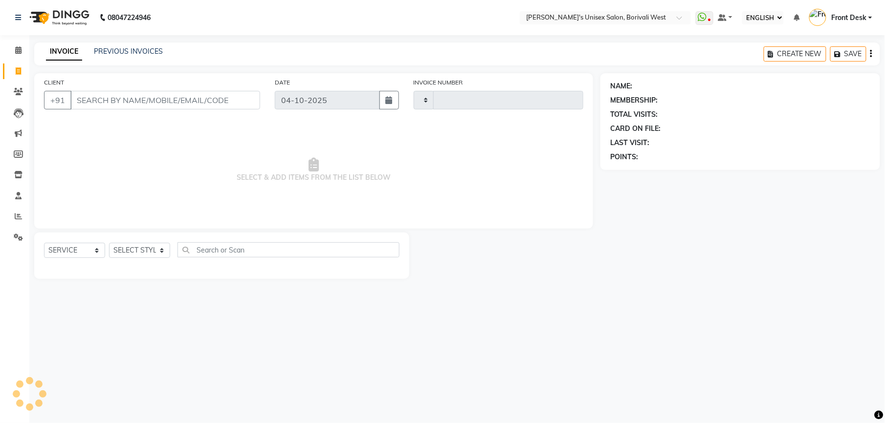
type input "1232"
select select "4025"
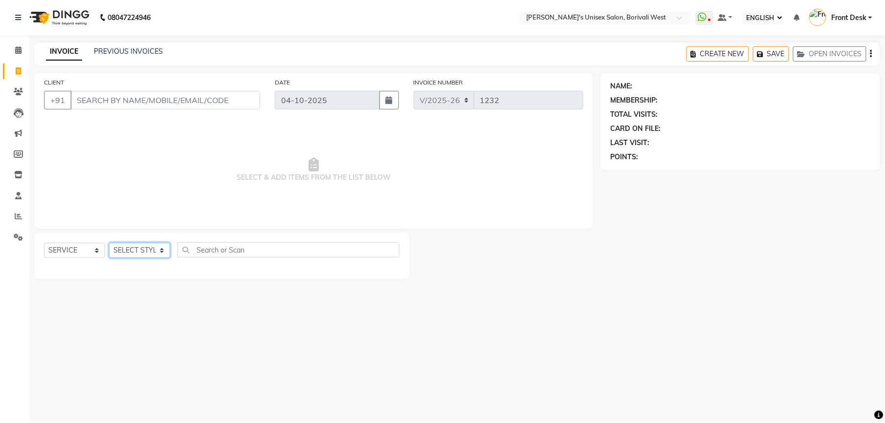
click at [161, 248] on select "SELECT STYLIST Front Desk [PERSON_NAME] Mamta [PERSON_NAME] Yash" at bounding box center [139, 250] width 61 height 15
select select "20338"
click at [109, 243] on select "SELECT STYLIST Front Desk Harsha Hemang Mamta Suchita Yash" at bounding box center [139, 250] width 61 height 15
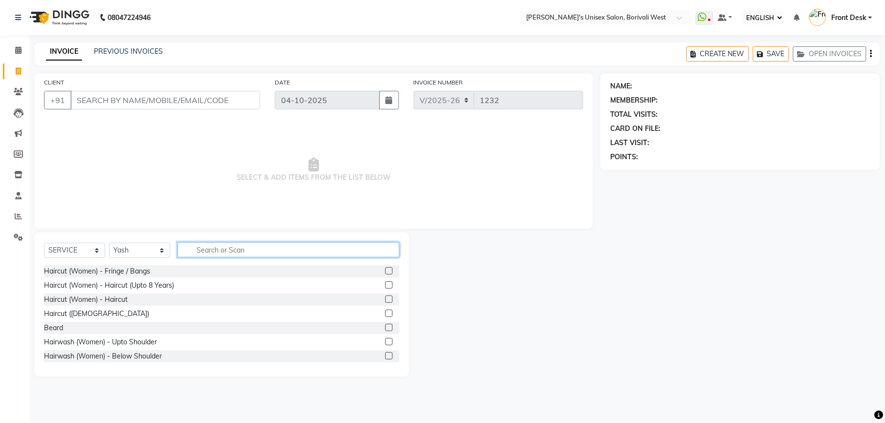
click at [242, 247] on input "text" at bounding box center [288, 249] width 222 height 15
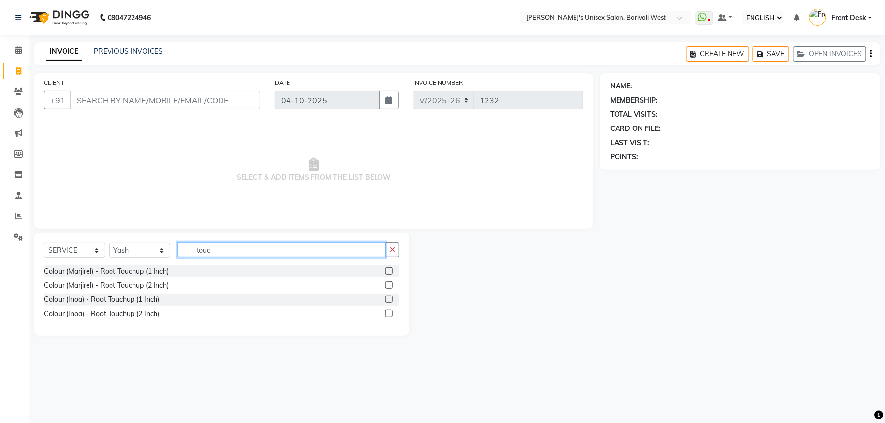
type input "touc"
click at [387, 270] on label at bounding box center [388, 270] width 7 height 7
click at [387, 270] on input "checkbox" at bounding box center [388, 271] width 6 height 6
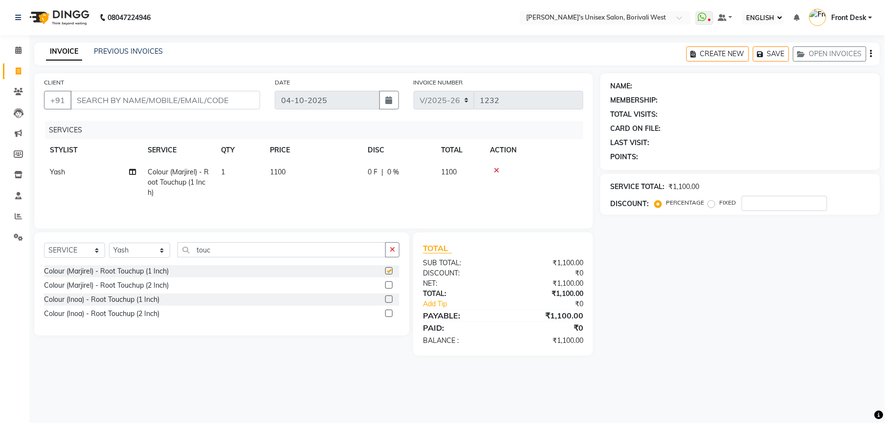
checkbox input "false"
click at [163, 254] on select "SELECT STYLIST Front Desk Harsha Hemang Mamta Suchita Yash" at bounding box center [139, 250] width 61 height 15
select select "25222"
click at [109, 245] on select "SELECT STYLIST Front Desk Harsha Hemang Mamta Suchita Yash" at bounding box center [139, 250] width 61 height 15
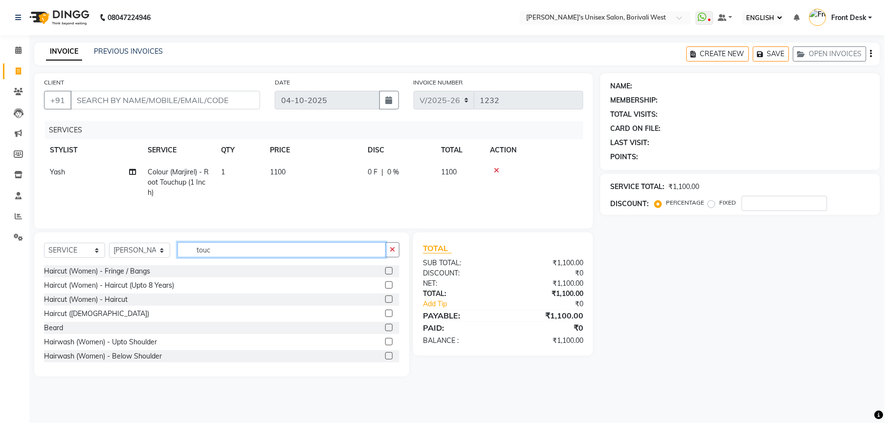
click at [227, 252] on input "touc" at bounding box center [281, 249] width 208 height 15
type input "t"
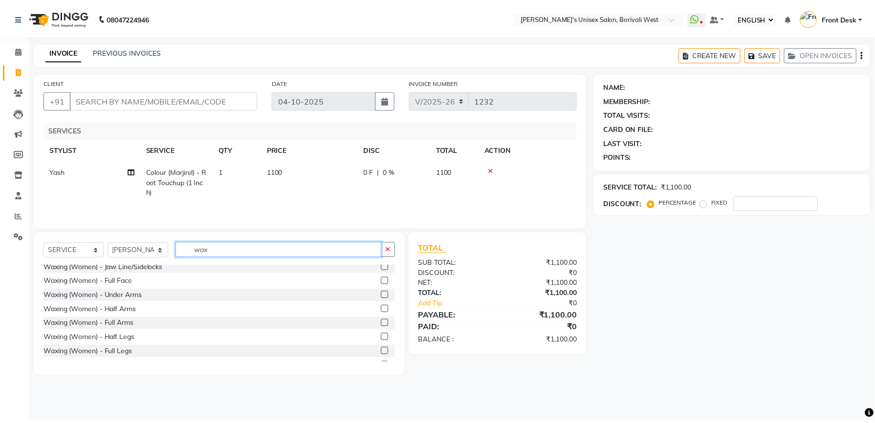
scroll to position [229, 0]
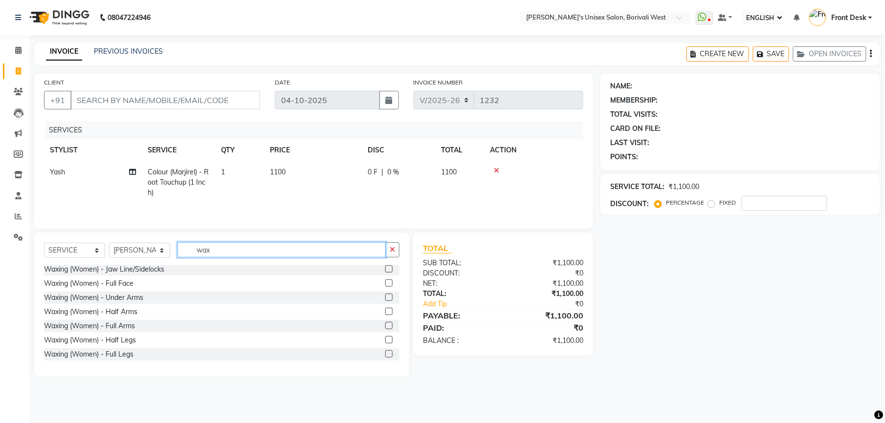
type input "wax"
click at [385, 327] on label at bounding box center [388, 325] width 7 height 7
click at [385, 327] on input "checkbox" at bounding box center [388, 326] width 6 height 6
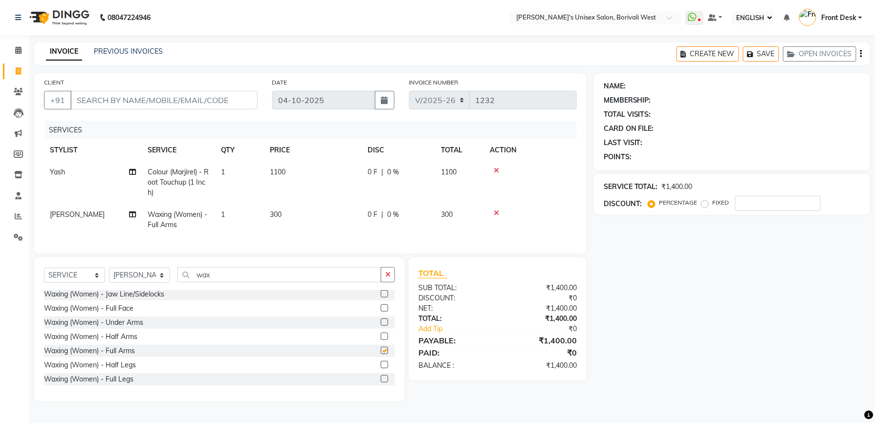
checkbox input "false"
click at [381, 326] on label at bounding box center [384, 322] width 7 height 7
click at [381, 326] on input "checkbox" at bounding box center [384, 323] width 6 height 6
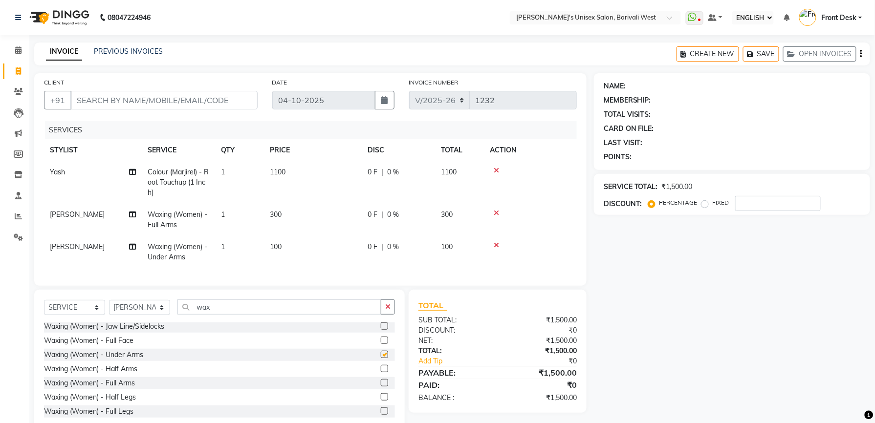
checkbox input "false"
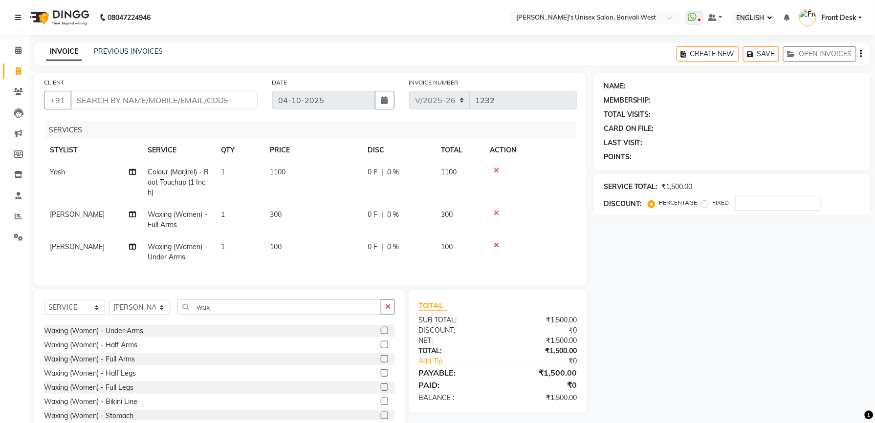
scroll to position [252, 0]
click at [381, 377] on label at bounding box center [384, 373] width 7 height 7
click at [381, 377] on input "checkbox" at bounding box center [384, 374] width 6 height 6
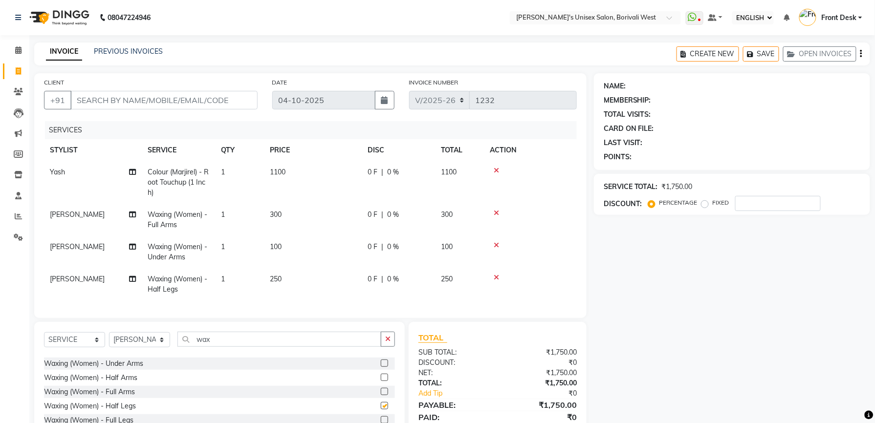
checkbox input "false"
click at [292, 166] on td "1100" at bounding box center [313, 182] width 98 height 43
select select "20338"
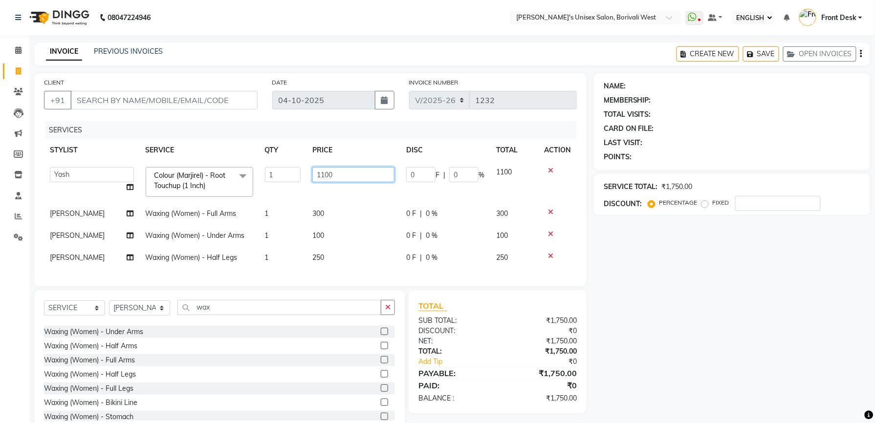
click at [338, 174] on input "1100" at bounding box center [353, 174] width 82 height 15
type input "1000"
click at [352, 57] on div "INVOICE PREVIOUS INVOICES CREATE NEW SAVE OPEN INVOICES" at bounding box center [452, 54] width 836 height 23
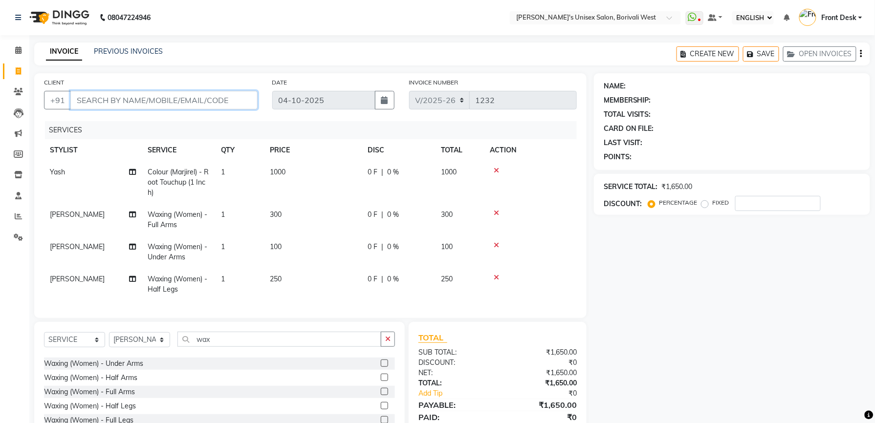
click at [235, 102] on input "CLIENT" at bounding box center [163, 100] width 187 height 19
type input "k"
type input "0"
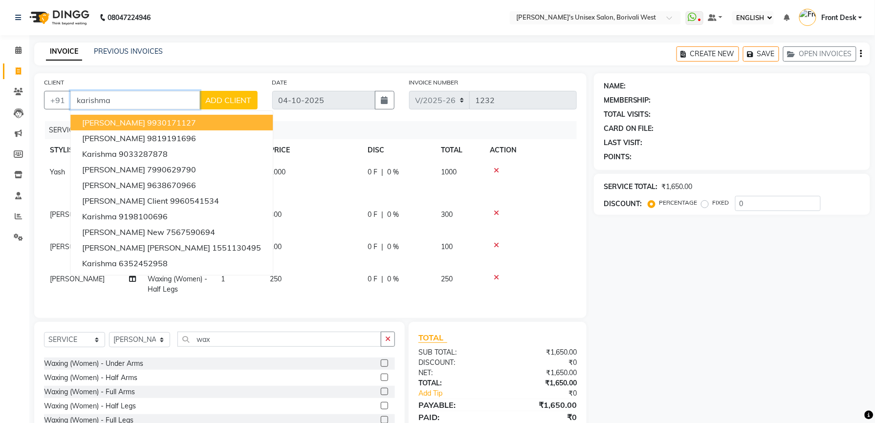
click at [201, 119] on button "karishma gupta 9930171127" at bounding box center [171, 123] width 202 height 16
type input "9930171127"
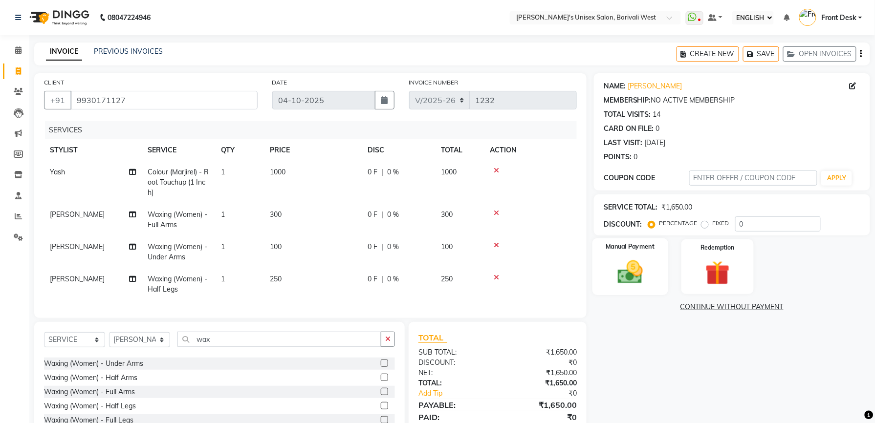
click at [632, 265] on img at bounding box center [631, 272] width 42 height 29
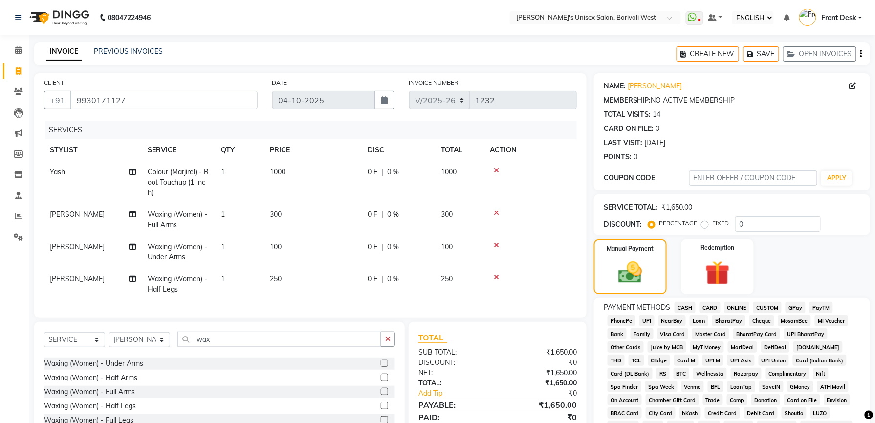
click at [688, 304] on span "CASH" at bounding box center [685, 307] width 21 height 11
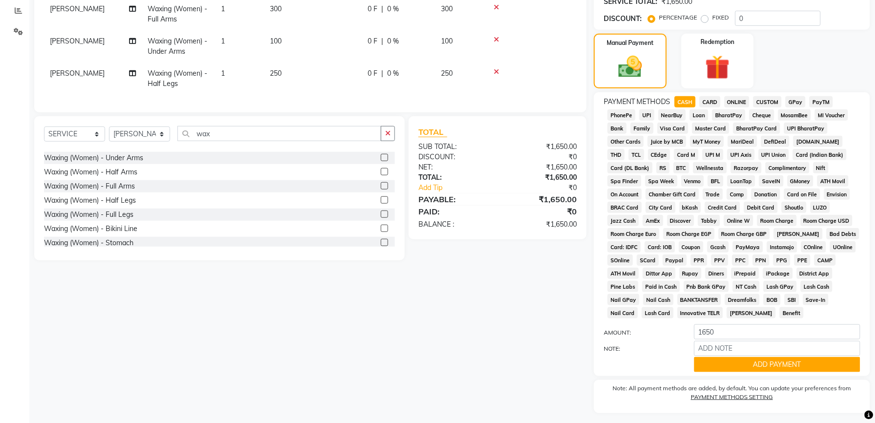
scroll to position [233, 0]
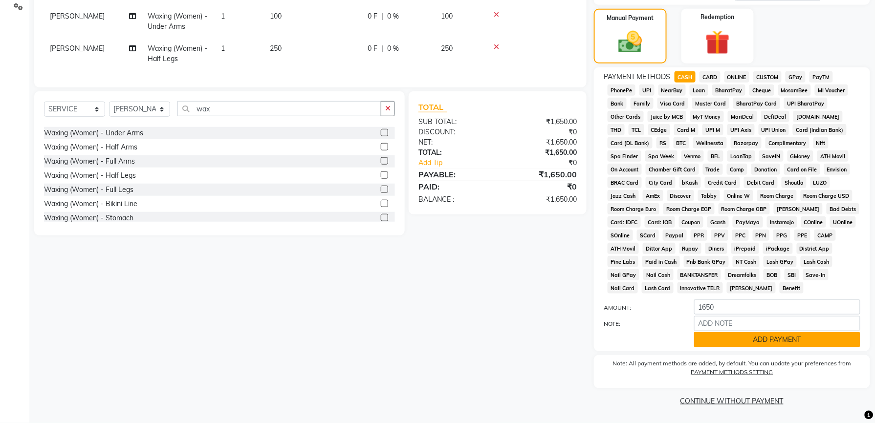
click at [821, 335] on button "ADD PAYMENT" at bounding box center [777, 339] width 166 height 15
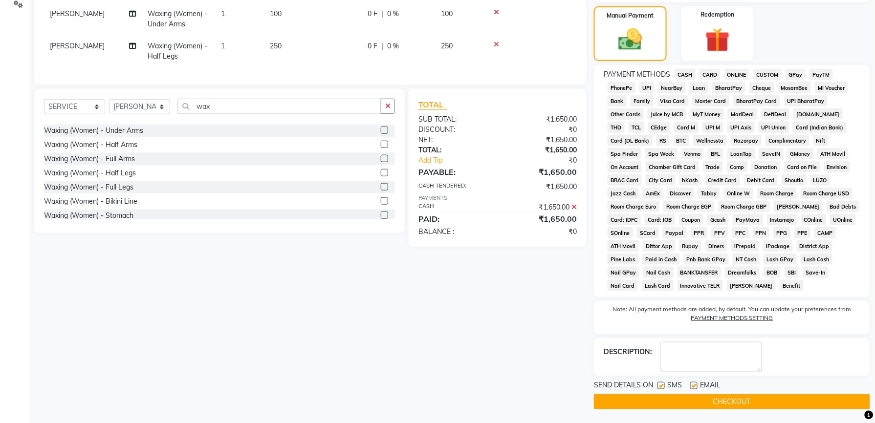
click at [749, 403] on button "CHECKOUT" at bounding box center [732, 401] width 276 height 15
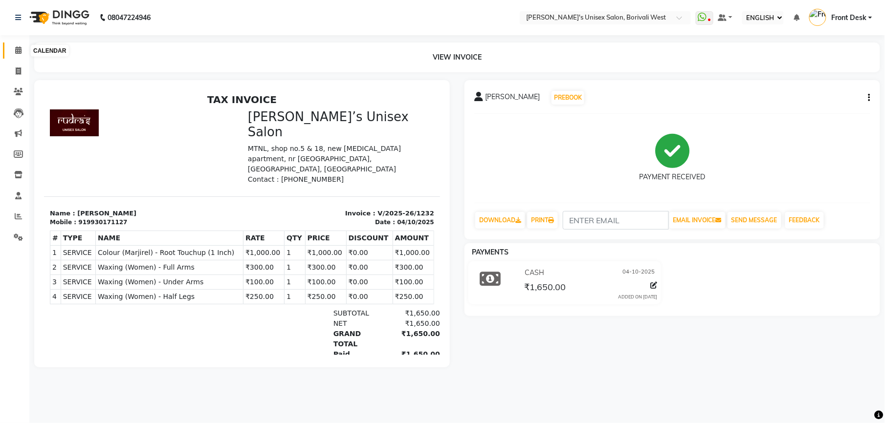
click at [16, 52] on icon at bounding box center [18, 49] width 6 height 7
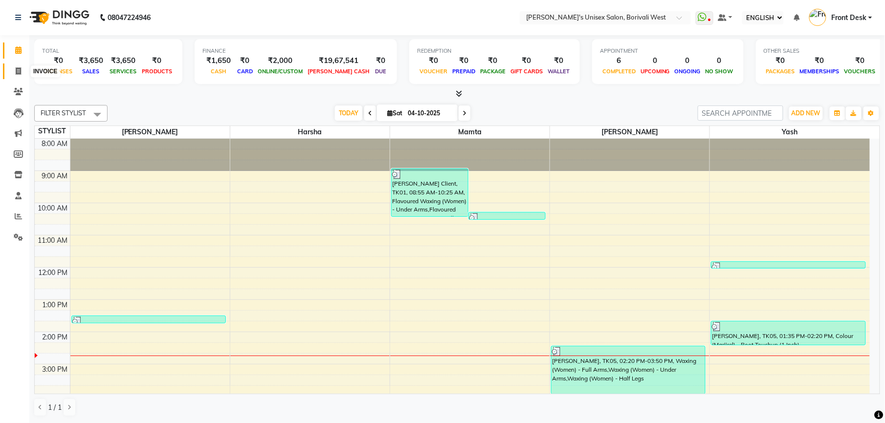
click at [19, 70] on icon at bounding box center [18, 70] width 5 height 7
select select "4025"
select select "service"
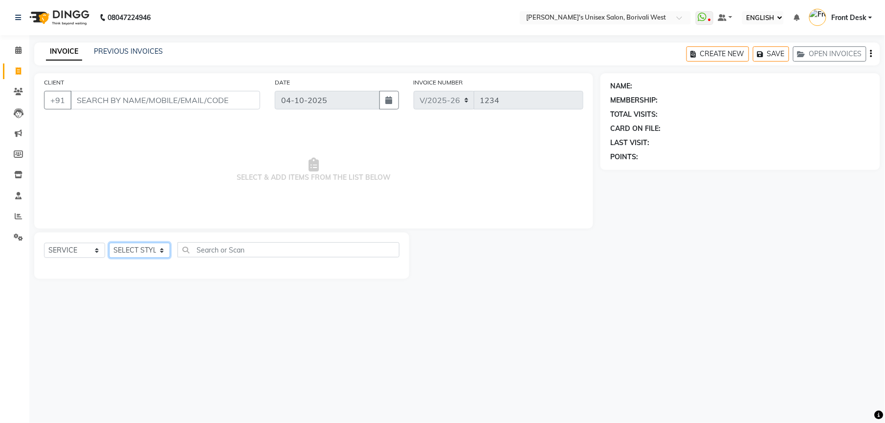
click at [157, 249] on select "SELECT STYLIST Front Desk Harsha Hemang Mamta Suchita Yash" at bounding box center [139, 250] width 61 height 15
select select "25222"
click at [109, 243] on select "SELECT STYLIST Front Desk Harsha Hemang Mamta Suchita Yash" at bounding box center [139, 250] width 61 height 15
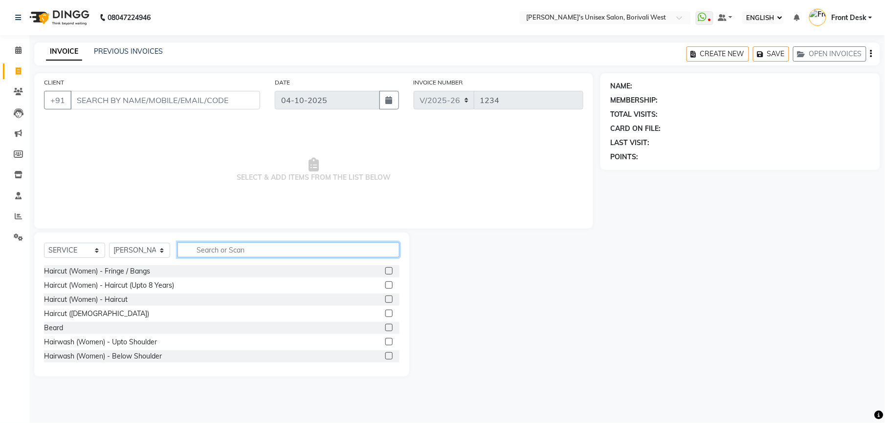
click at [216, 251] on input "text" at bounding box center [288, 249] width 222 height 15
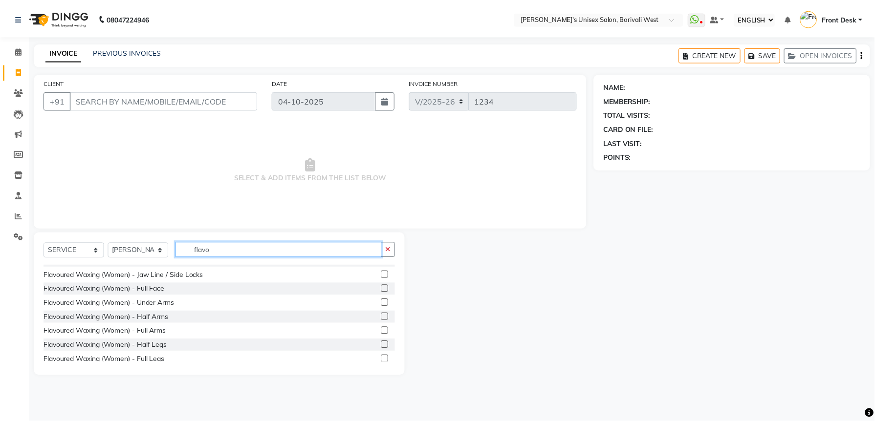
scroll to position [124, 0]
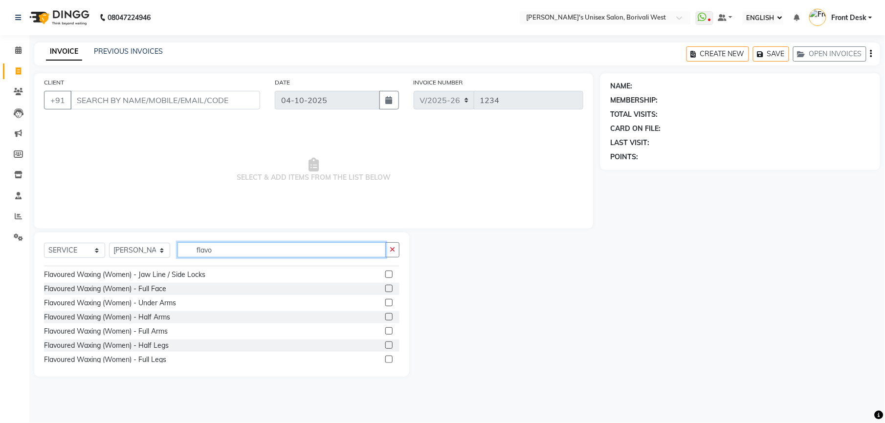
type input "flavo"
click at [385, 343] on label at bounding box center [388, 345] width 7 height 7
click at [385, 343] on input "checkbox" at bounding box center [388, 346] width 6 height 6
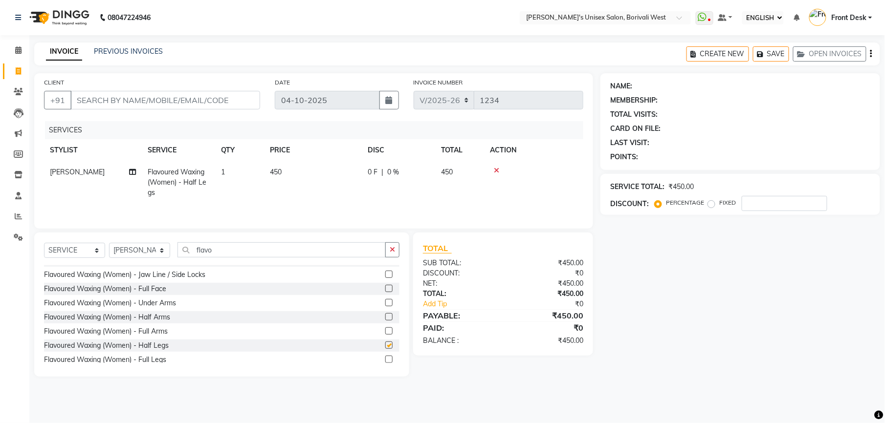
checkbox input "false"
click at [385, 331] on label at bounding box center [388, 330] width 7 height 7
click at [385, 331] on input "checkbox" at bounding box center [388, 331] width 6 height 6
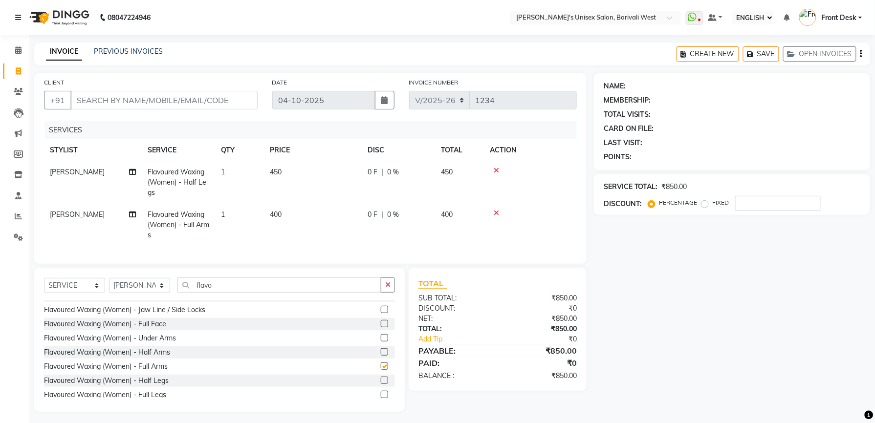
checkbox input "false"
click at [381, 342] on label at bounding box center [384, 337] width 7 height 7
click at [381, 342] on input "checkbox" at bounding box center [384, 338] width 6 height 6
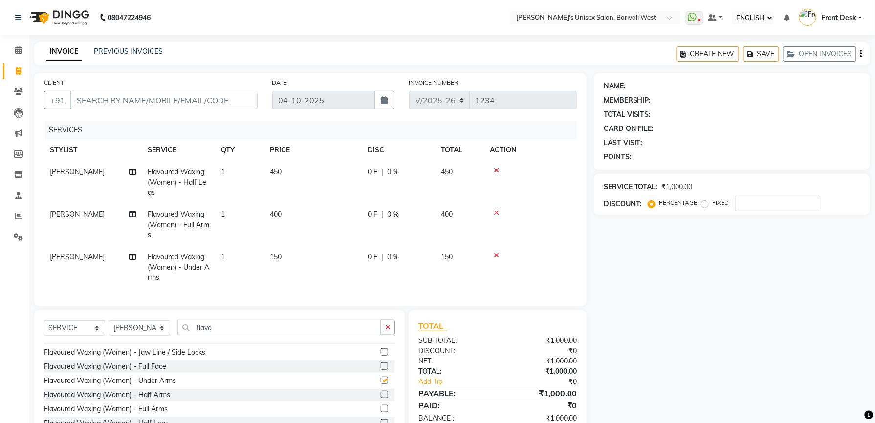
checkbox input "false"
click at [177, 99] on input "CLIENT" at bounding box center [163, 100] width 187 height 19
type input "9"
type input "0"
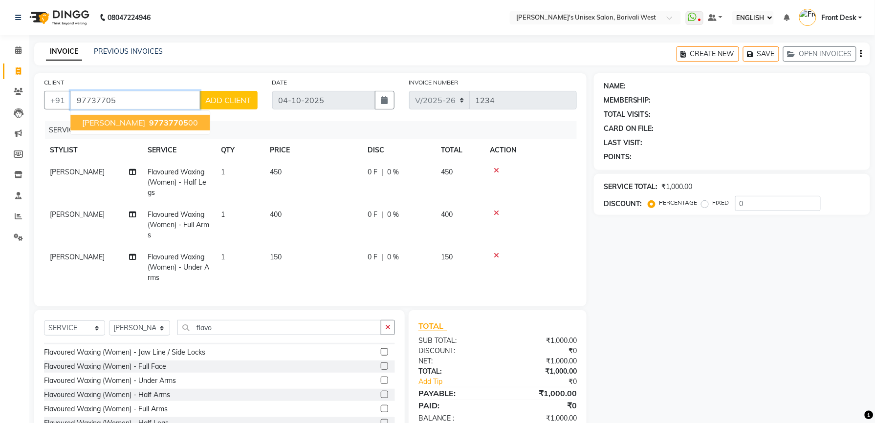
click at [149, 120] on span "97737705" at bounding box center [168, 123] width 39 height 10
type input "9773770500"
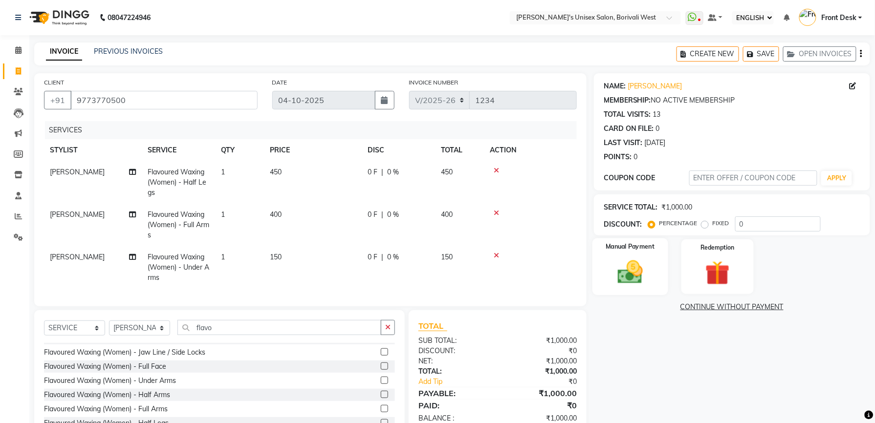
click at [636, 250] on label "Manual Payment" at bounding box center [630, 246] width 49 height 9
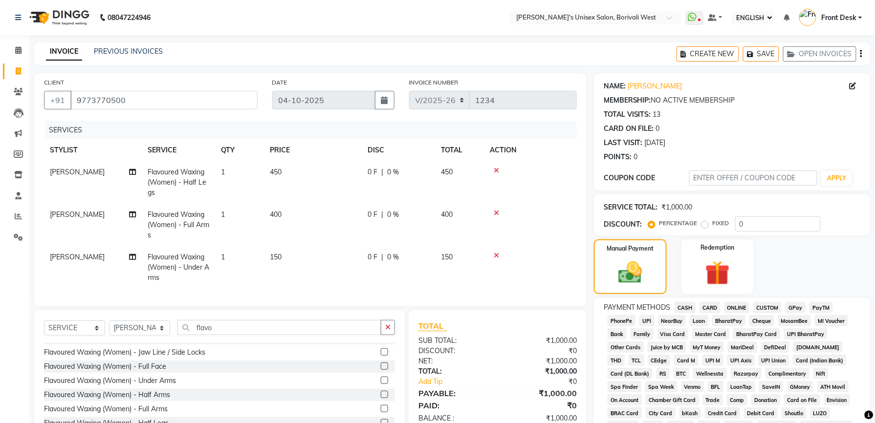
click at [792, 304] on span "GPay" at bounding box center [795, 307] width 20 height 11
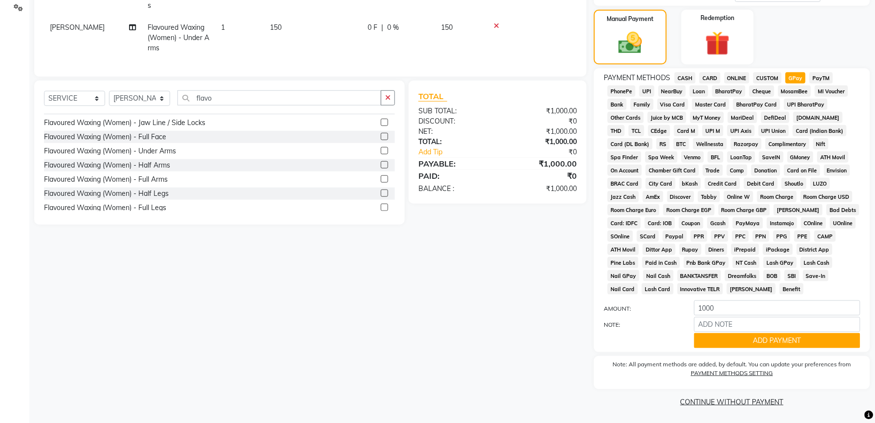
scroll to position [233, 0]
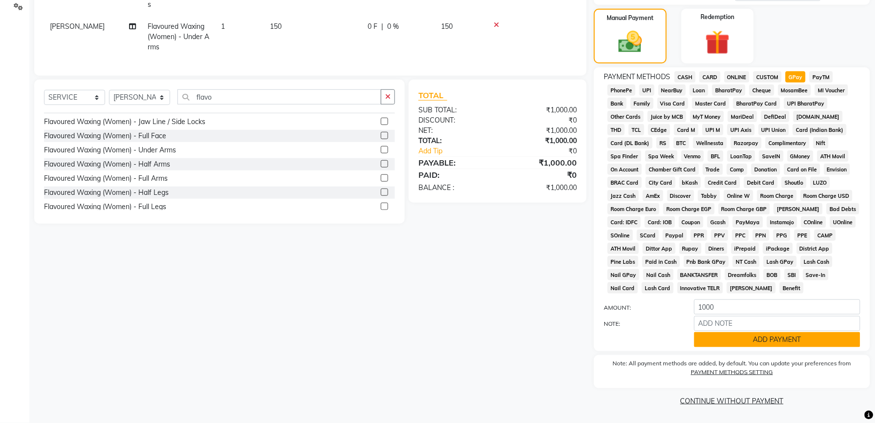
click at [808, 333] on button "ADD PAYMENT" at bounding box center [777, 339] width 166 height 15
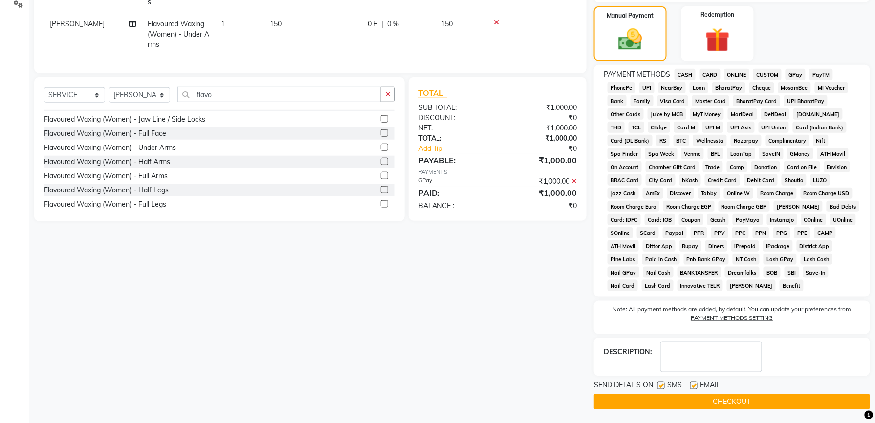
click at [790, 405] on button "CHECKOUT" at bounding box center [732, 401] width 276 height 15
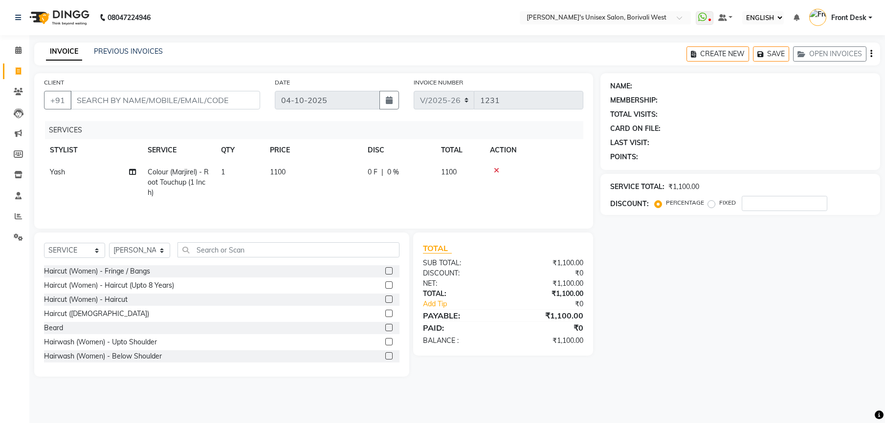
select select "ec"
select select "4025"
select select "service"
select select "25222"
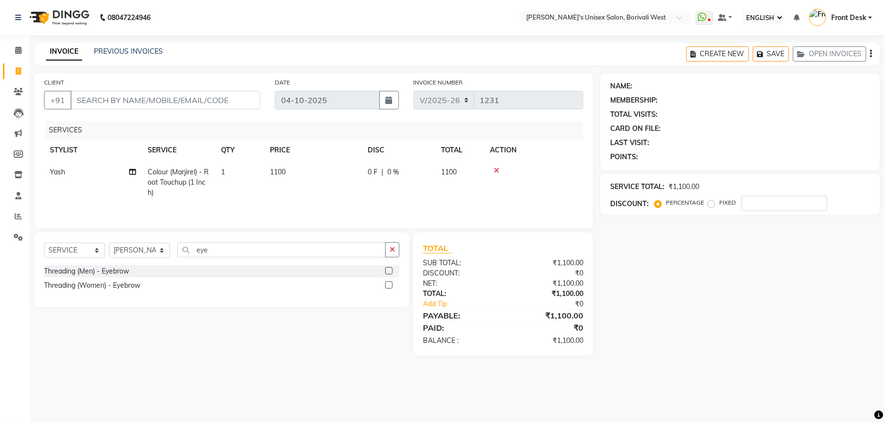
type input "eye"
click at [386, 287] on label at bounding box center [388, 285] width 7 height 7
click at [386, 287] on input "checkbox" at bounding box center [388, 286] width 6 height 6
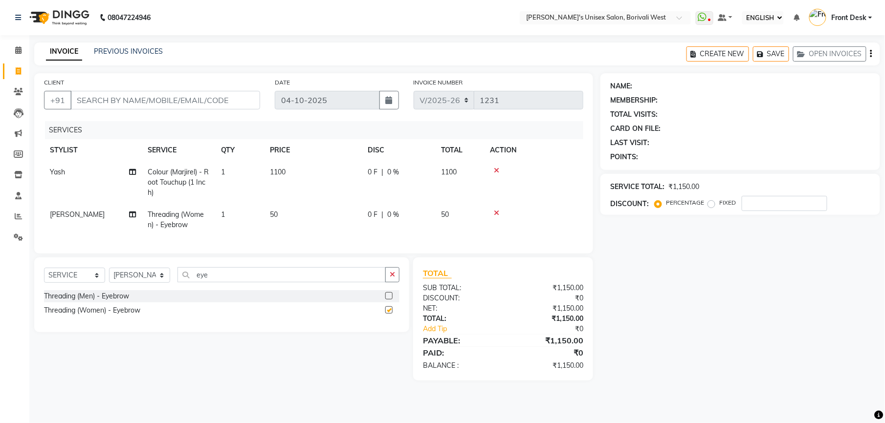
checkbox input "false"
click at [186, 101] on input "CLIENT" at bounding box center [165, 100] width 190 height 19
type input "9"
type input "0"
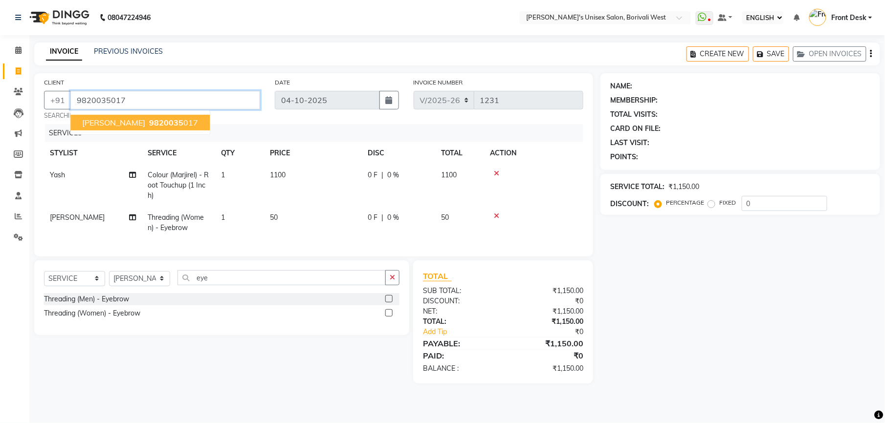
type input "9820035017"
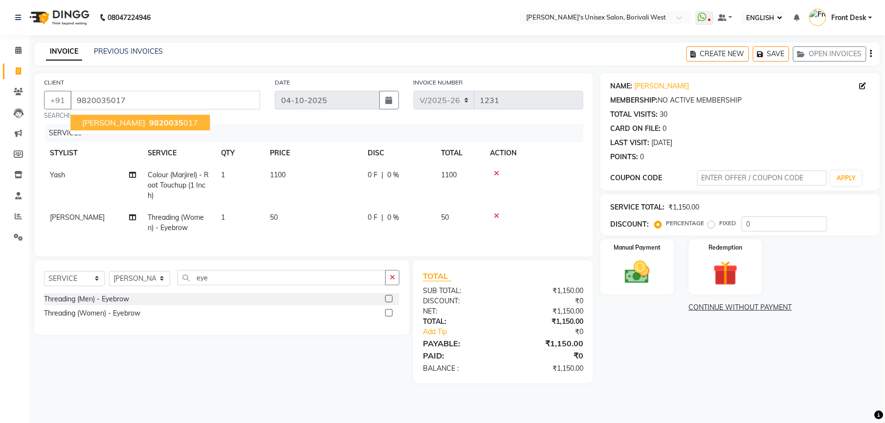
click at [152, 122] on span "9820035" at bounding box center [166, 123] width 34 height 10
click at [288, 176] on td "1100" at bounding box center [313, 185] width 98 height 43
select select "20338"
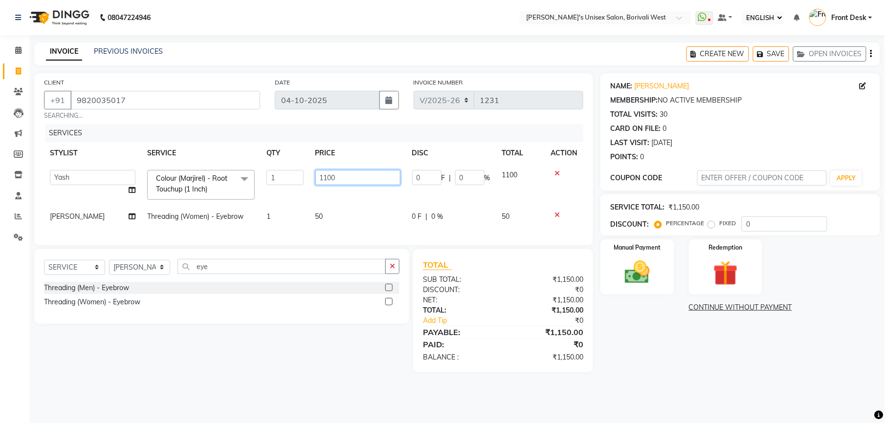
click at [344, 176] on input "1100" at bounding box center [357, 177] width 85 height 15
type input "1"
type input "900"
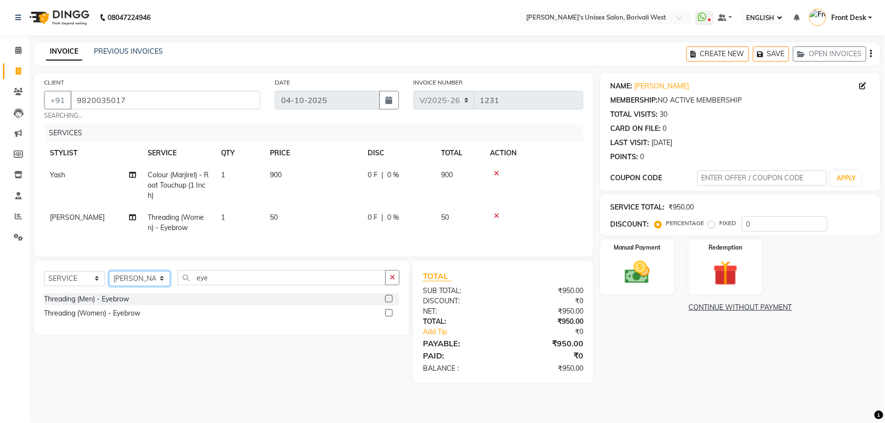
click at [161, 276] on div "SELECT SERVICE PRODUCT MEMBERSHIP PACKAGE VOUCHER PREPAID GIFT CARD SELECT STYL…" at bounding box center [221, 298] width 375 height 75
click at [216, 285] on input "eye" at bounding box center [281, 277] width 208 height 15
type input "e"
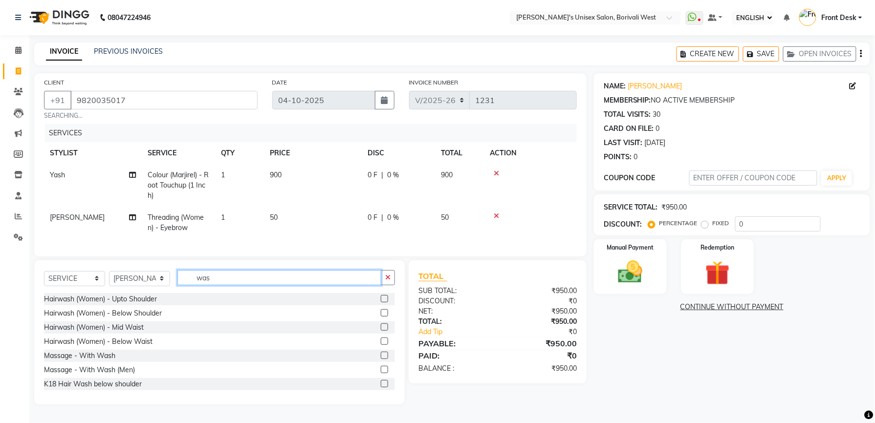
type input "was"
click at [381, 303] on label at bounding box center [384, 298] width 7 height 7
click at [381, 303] on input "checkbox" at bounding box center [384, 299] width 6 height 6
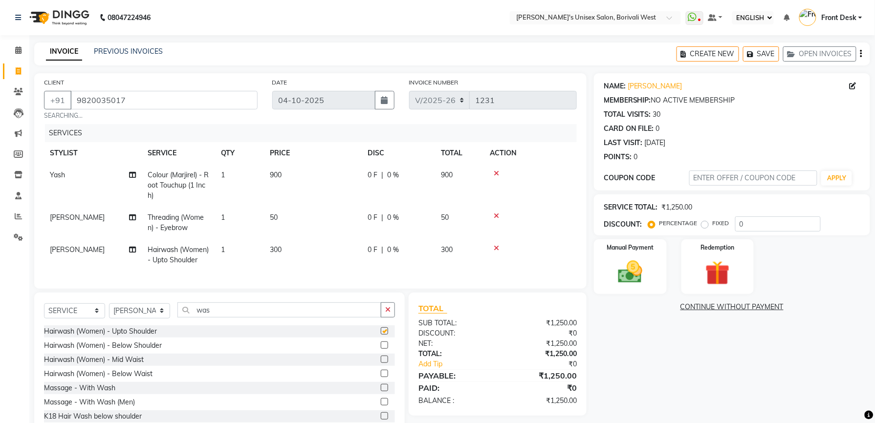
checkbox input "false"
click at [289, 249] on td "300" at bounding box center [313, 255] width 98 height 32
select select "25222"
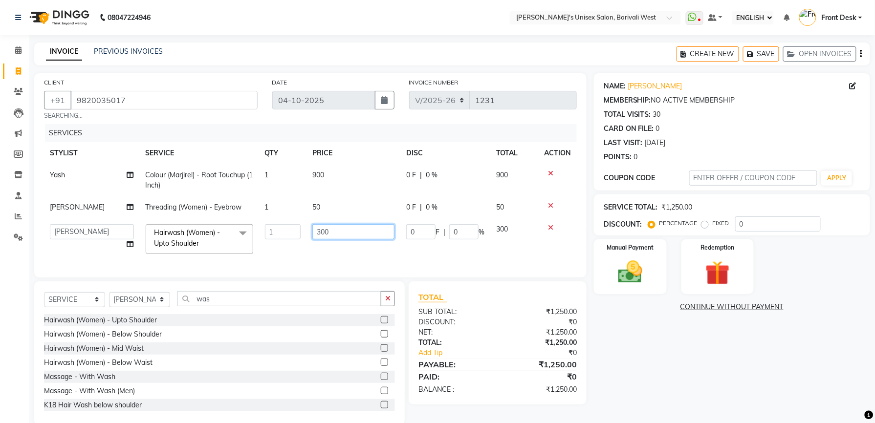
click at [350, 233] on input "300" at bounding box center [353, 231] width 82 height 15
type input "3"
type input "200"
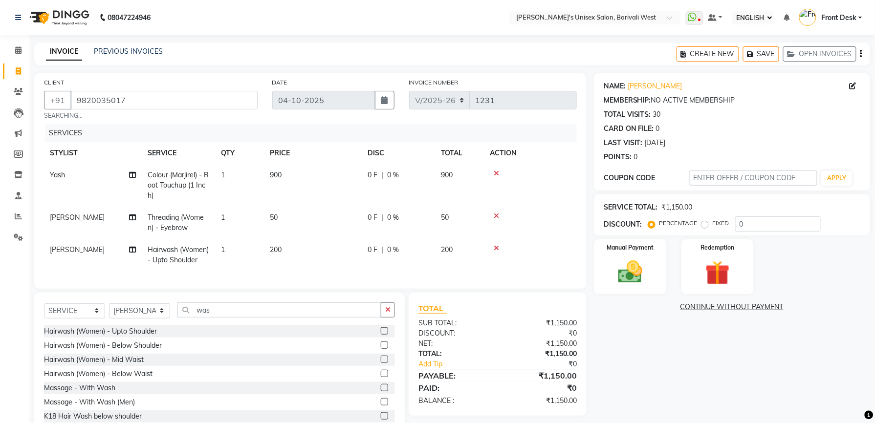
click at [245, 55] on div "INVOICE PREVIOUS INVOICES CREATE NEW SAVE OPEN INVOICES" at bounding box center [452, 54] width 836 height 23
click at [133, 251] on icon at bounding box center [132, 249] width 7 height 7
select select "25222"
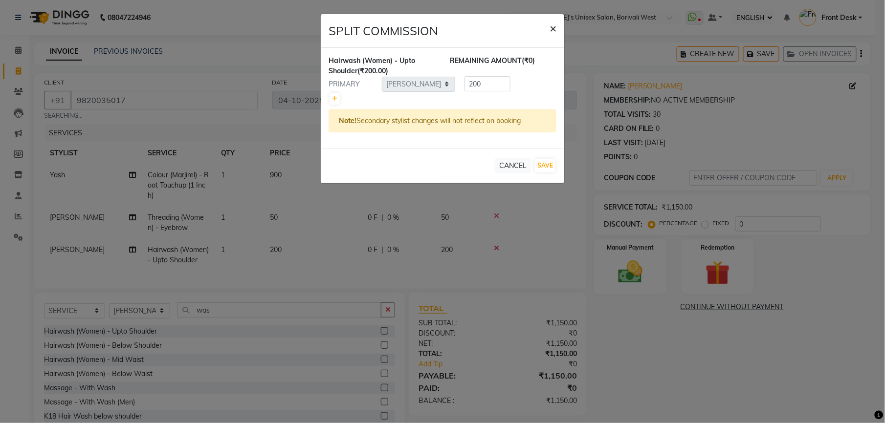
click at [550, 29] on span "×" at bounding box center [552, 28] width 7 height 15
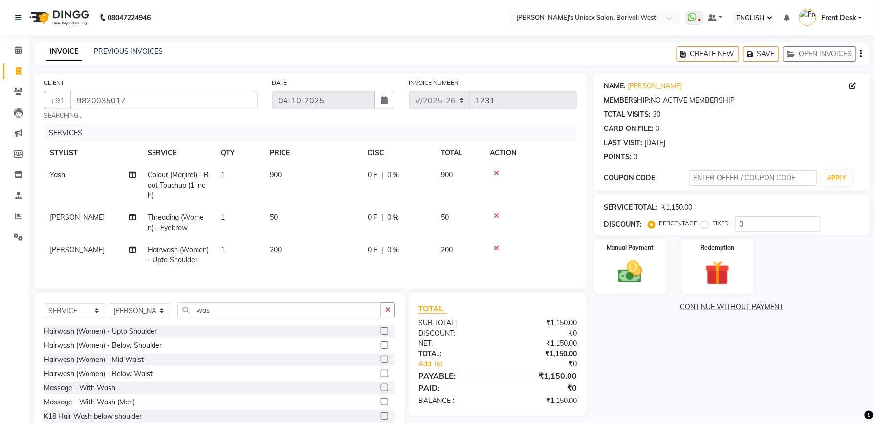
click at [55, 251] on span "[PERSON_NAME]" at bounding box center [77, 249] width 55 height 9
select select "25222"
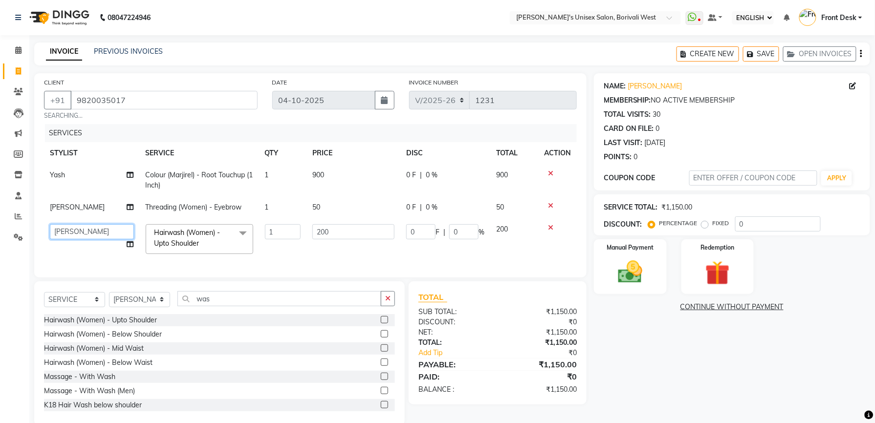
click at [87, 229] on select "Front Desk Harsha Hemang Mamta Suchita Yash" at bounding box center [92, 231] width 84 height 15
select select "20336"
click at [641, 261] on img at bounding box center [631, 272] width 42 height 29
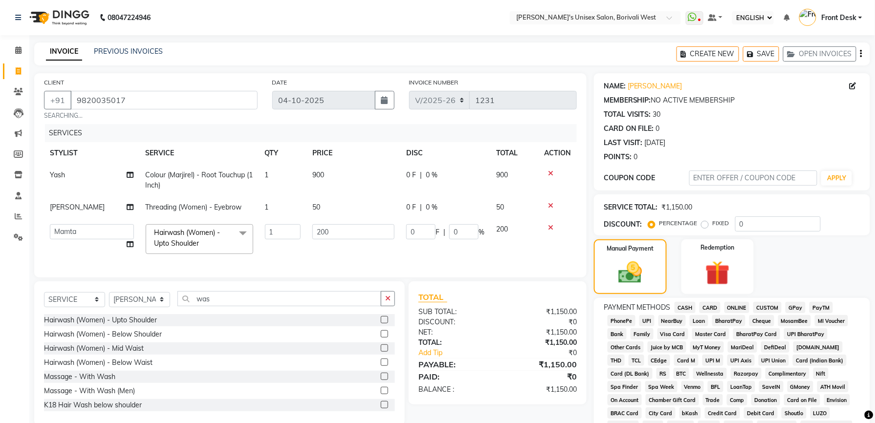
click at [794, 302] on div "PAYMENT METHODS CASH CARD ONLINE CUSTOM GPay PayTM PhonePe UPI NearBuy Loan Bha…" at bounding box center [732, 414] width 276 height 232
click at [794, 304] on span "GPay" at bounding box center [795, 307] width 20 height 11
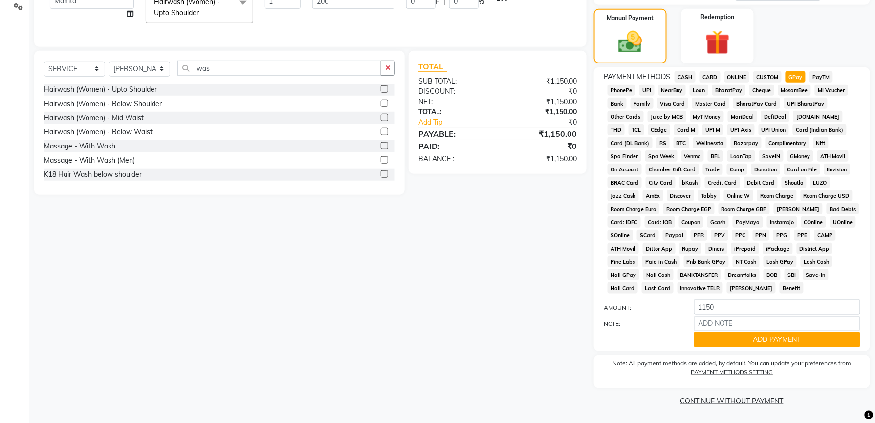
scroll to position [233, 0]
click at [783, 339] on button "ADD PAYMENT" at bounding box center [777, 339] width 166 height 15
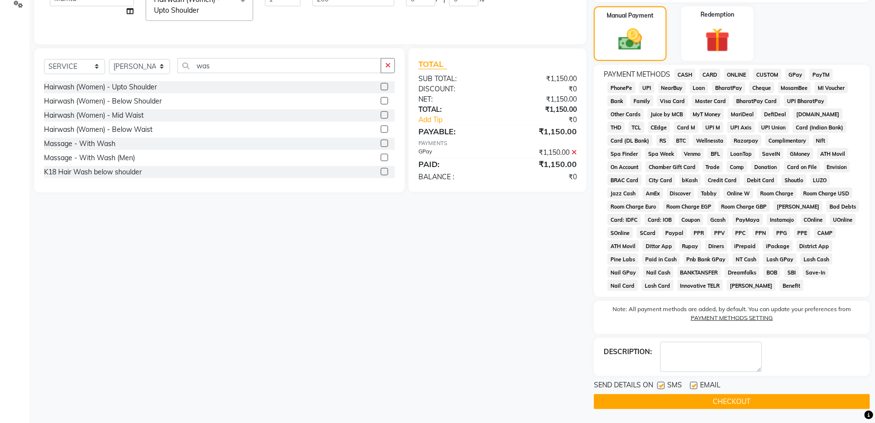
click at [749, 403] on button "CHECKOUT" at bounding box center [732, 401] width 276 height 15
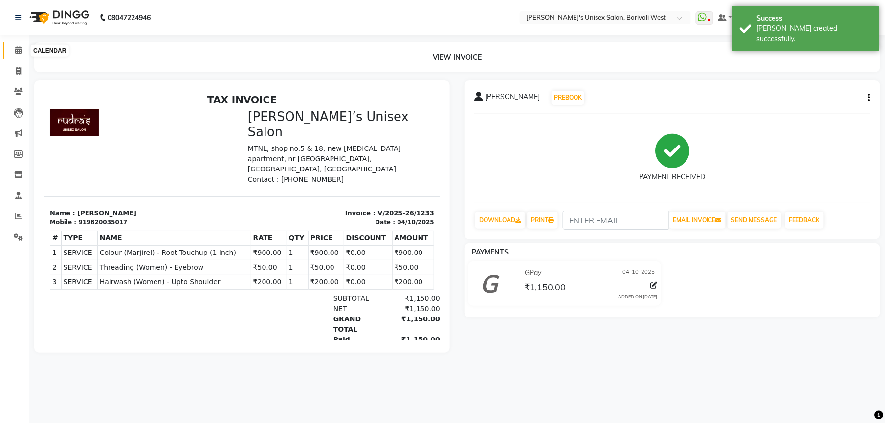
click at [17, 48] on icon at bounding box center [18, 49] width 6 height 7
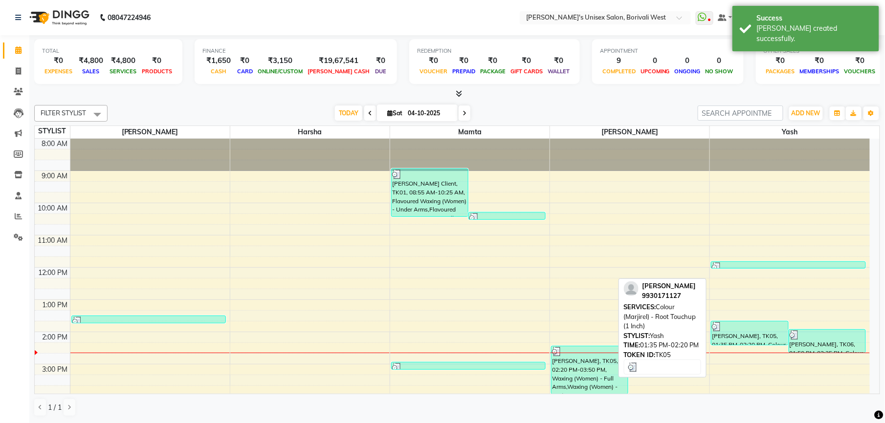
click at [751, 335] on div "[PERSON_NAME], TK05, 01:35 PM-02:20 PM, Colour (Marjirel) - Root Touchup (1 Inc…" at bounding box center [749, 333] width 76 height 23
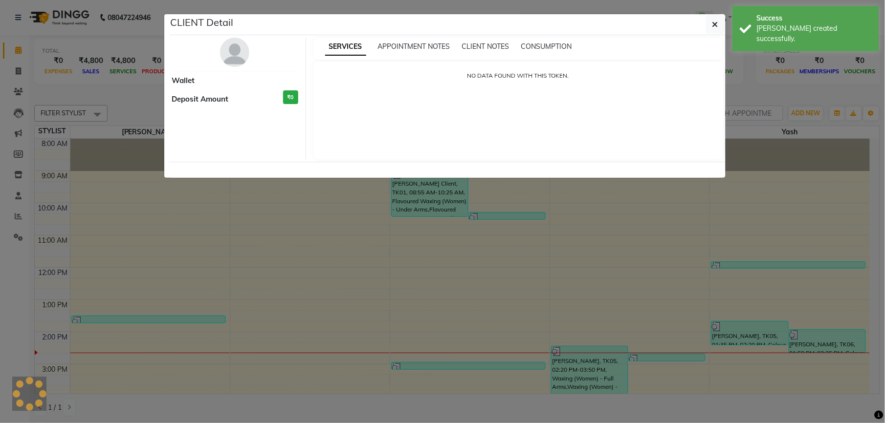
select select "3"
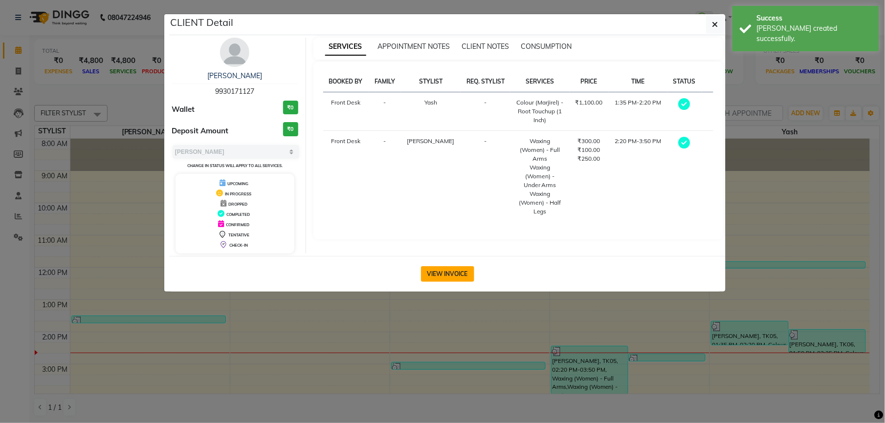
click at [446, 278] on button "VIEW INVOICE" at bounding box center [447, 274] width 53 height 16
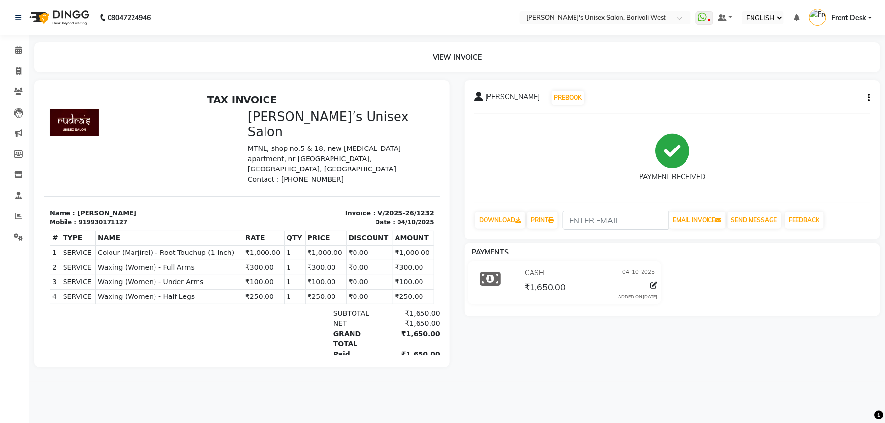
click at [866, 96] on button "button" at bounding box center [867, 98] width 6 height 10
click at [841, 89] on div "SPLIT SERVICE AMOUNT" at bounding box center [811, 91] width 86 height 12
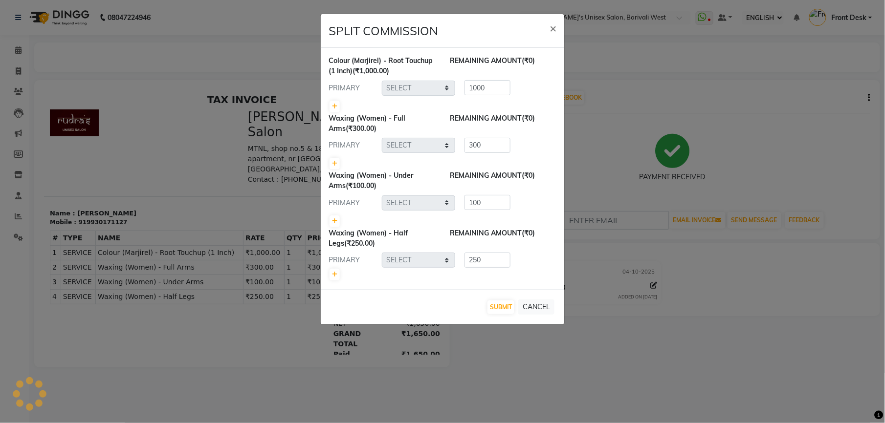
select select "20338"
select select "25222"
click at [334, 104] on icon at bounding box center [334, 107] width 5 height 6
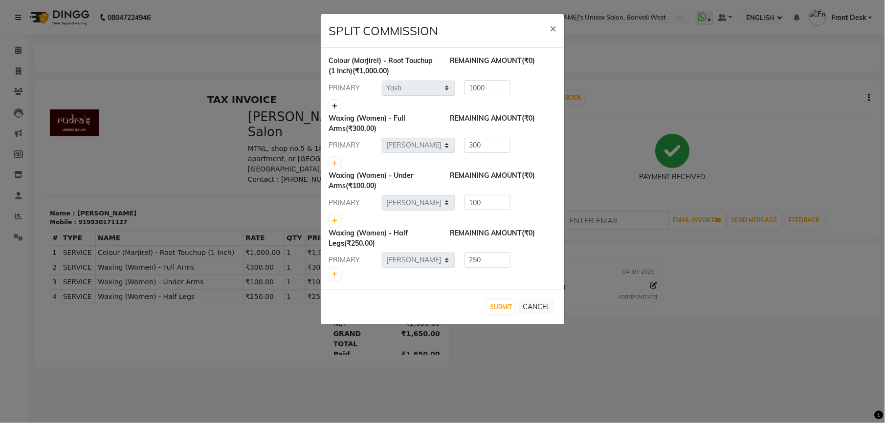
type input "500"
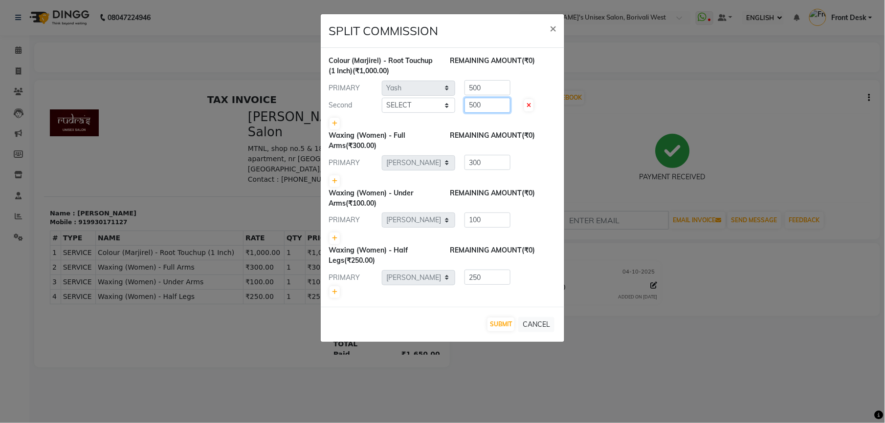
click at [483, 105] on input "500" at bounding box center [487, 105] width 46 height 15
type input "5"
type input "200"
click at [448, 105] on select "SELECT Front Desk Harsha Hemang Mamta Suchita Yash" at bounding box center [418, 105] width 73 height 15
select select "25222"
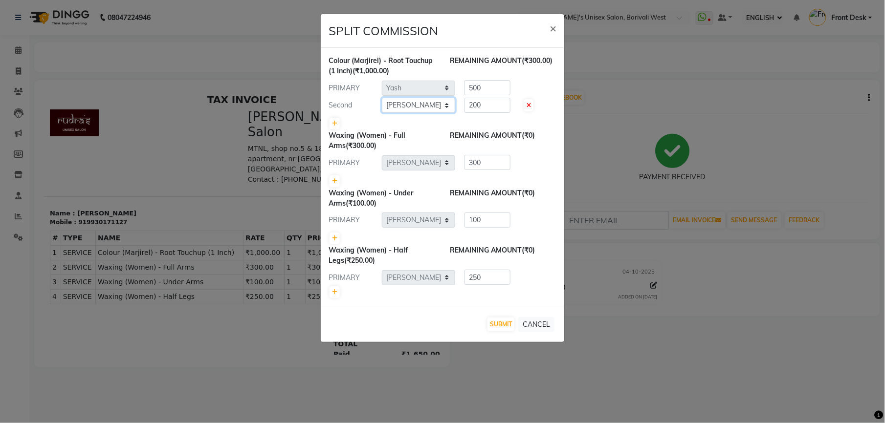
click at [382, 98] on select "SELECT Front Desk Harsha Hemang Mamta Suchita Yash" at bounding box center [418, 105] width 73 height 15
click at [495, 86] on input "500" at bounding box center [487, 87] width 46 height 15
type input "5"
type input "800"
click at [527, 82] on div "PRIMARY SELECT Front Desk Harsha Hemang Mamta Suchita Yash 800" at bounding box center [442, 88] width 242 height 16
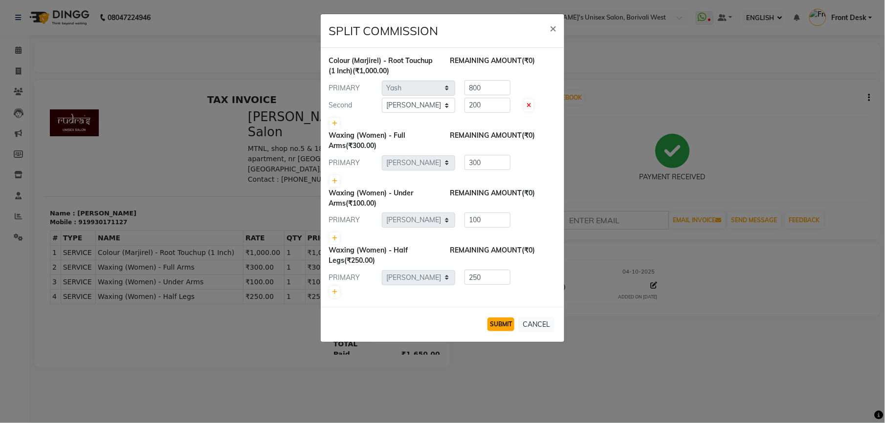
click at [500, 325] on button "SUBMIT" at bounding box center [500, 325] width 27 height 14
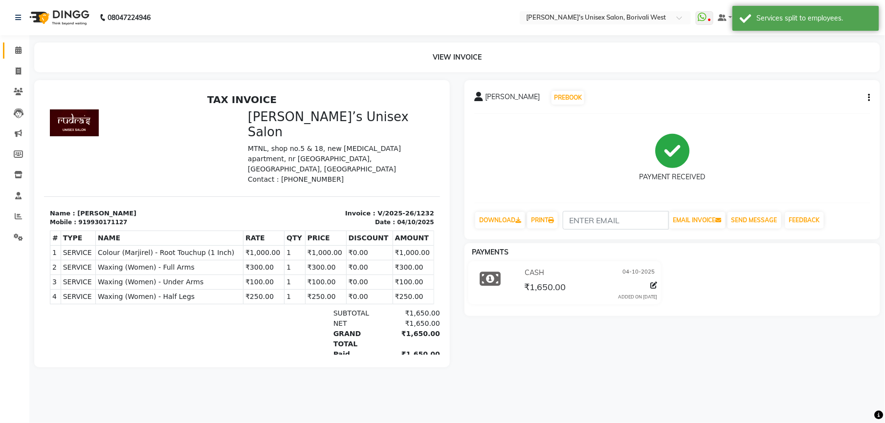
click at [16, 44] on link "CALENDAR" at bounding box center [14, 51] width 23 height 16
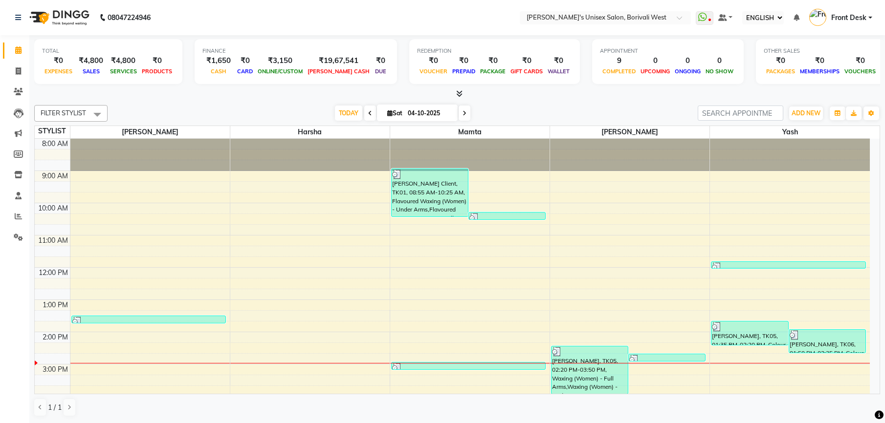
select select "ec"
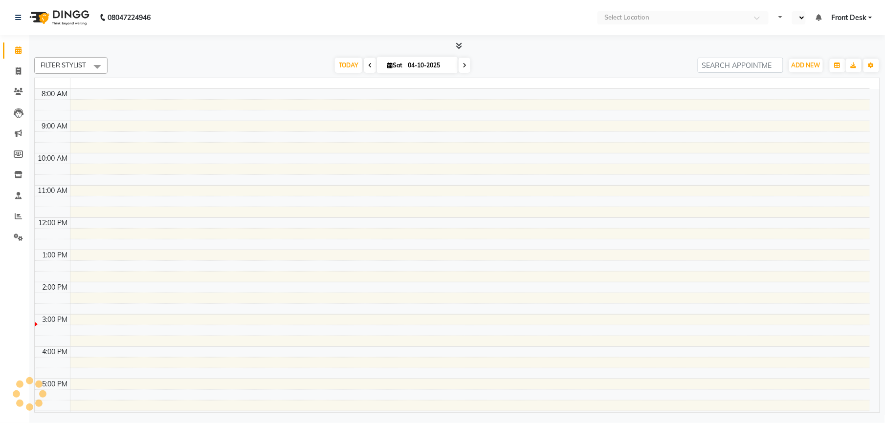
select select "ec"
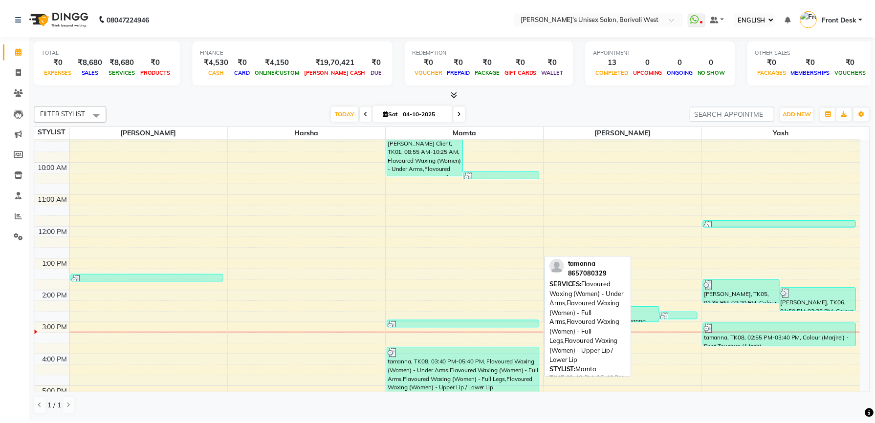
scroll to position [47, 0]
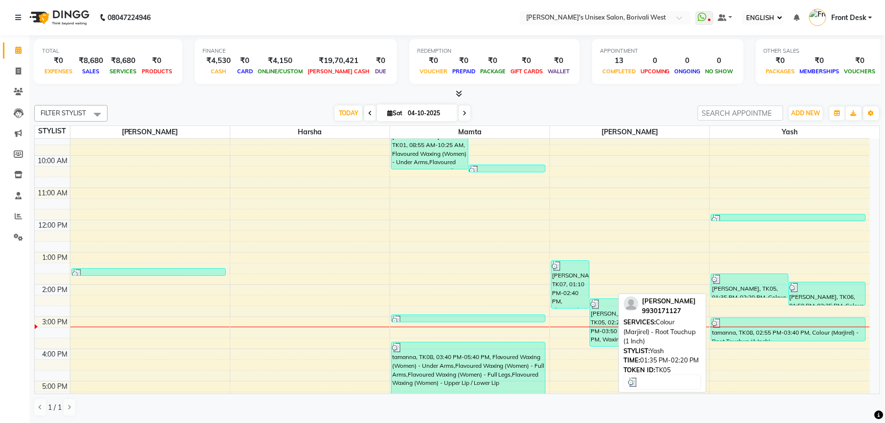
click at [785, 282] on div at bounding box center [749, 280] width 75 height 10
select select "3"
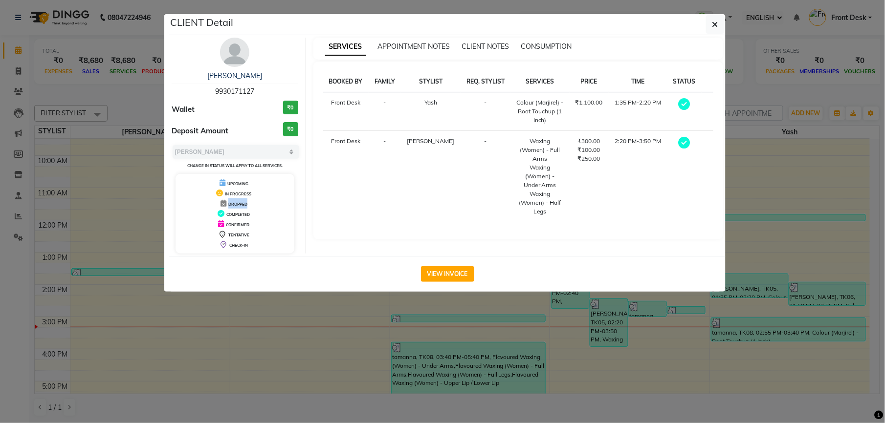
click at [20, 209] on ngb-modal-window "CLIENT Detail [PERSON_NAME] 9930171127 Wallet ₹0 Deposit Amount ₹0 SELECT MARK …" at bounding box center [442, 211] width 885 height 423
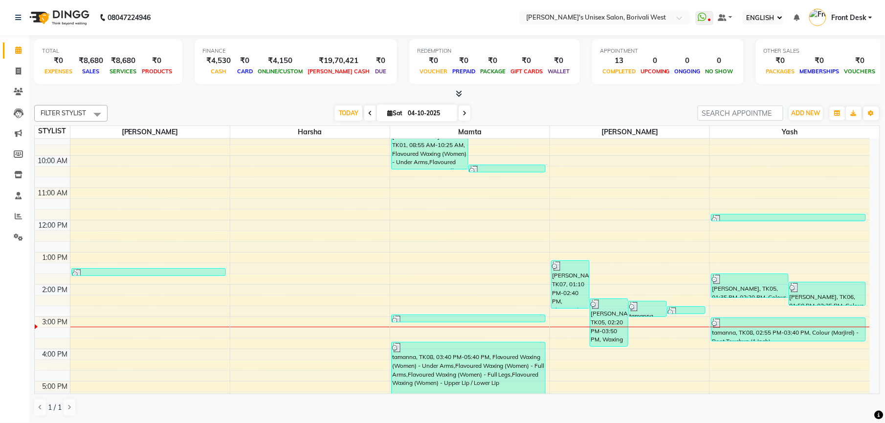
click at [20, 209] on ngb-modal-window "CLIENT Detail [PERSON_NAME] 9930171127 Wallet ₹0 Deposit Amount ₹0 SELECT MARK …" at bounding box center [442, 211] width 885 height 423
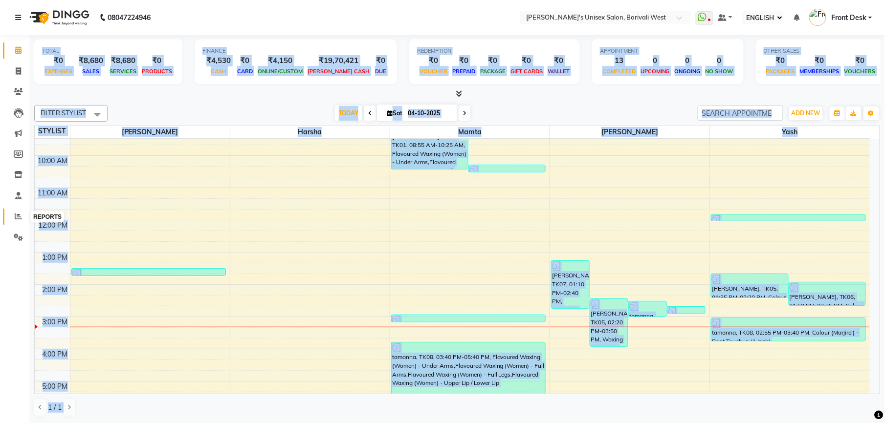
click at [20, 214] on icon at bounding box center [18, 216] width 7 height 7
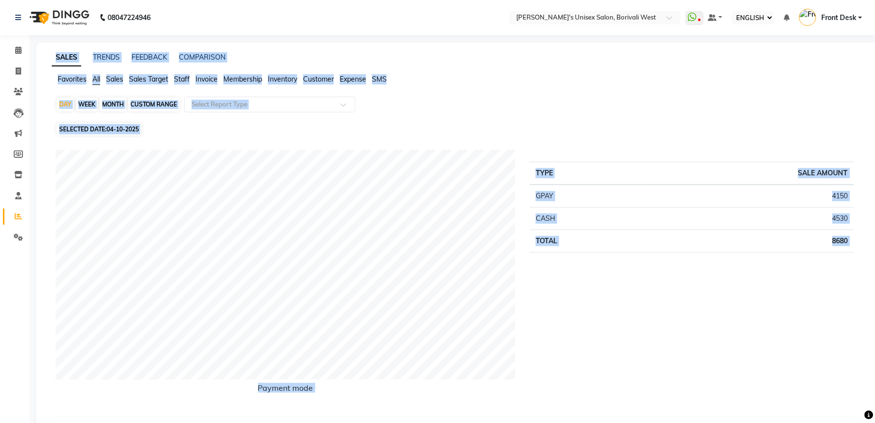
click at [524, 92] on div "Favorites All Sales Sales Target Staff Invoice Membership Inventory Customer Ex…" at bounding box center [456, 83] width 825 height 19
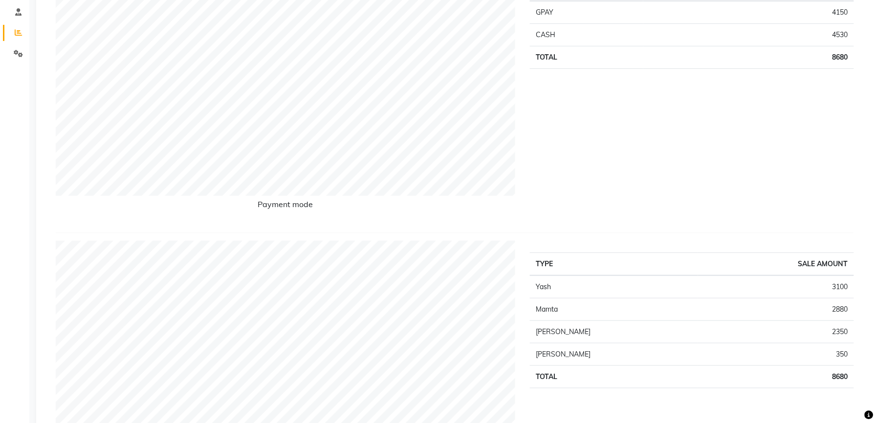
scroll to position [220, 0]
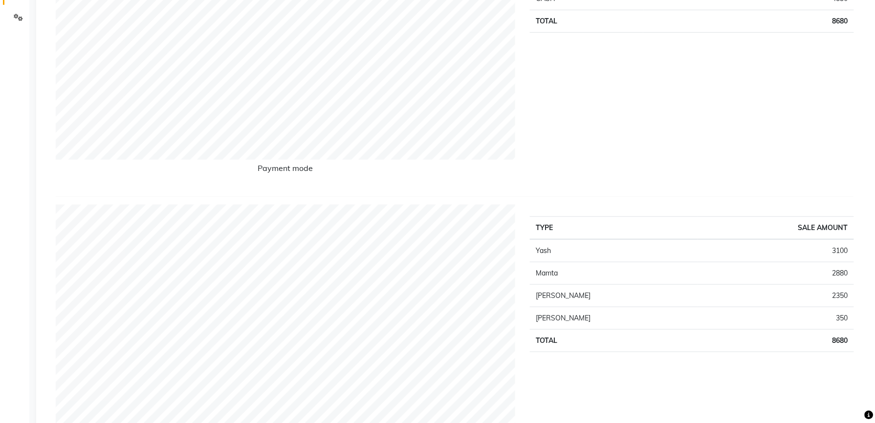
click at [524, 92] on div "TYPE SALE AMOUNT GPAY 4150 CASH 4530 TOTAL 8680" at bounding box center [692, 59] width 339 height 259
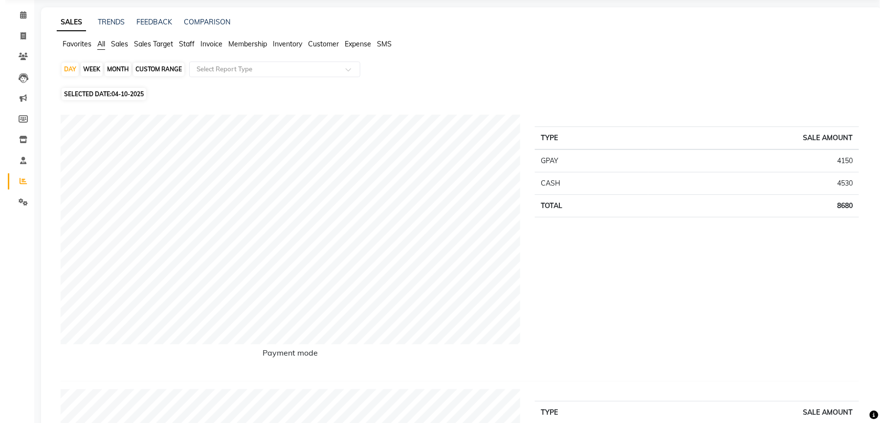
scroll to position [0, 0]
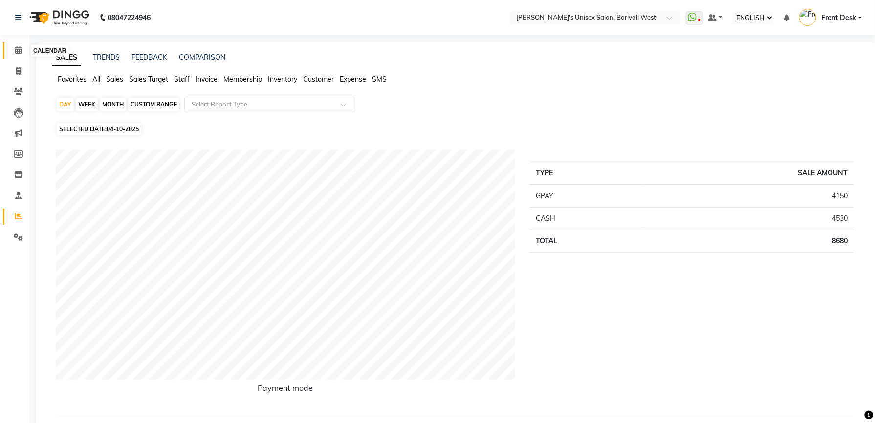
click at [16, 49] on icon at bounding box center [18, 49] width 6 height 7
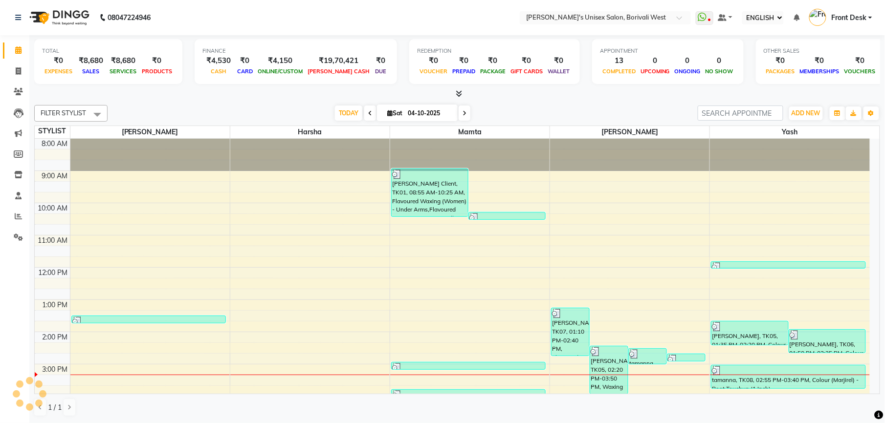
scroll to position [218, 0]
